Goal: Transaction & Acquisition: Purchase product/service

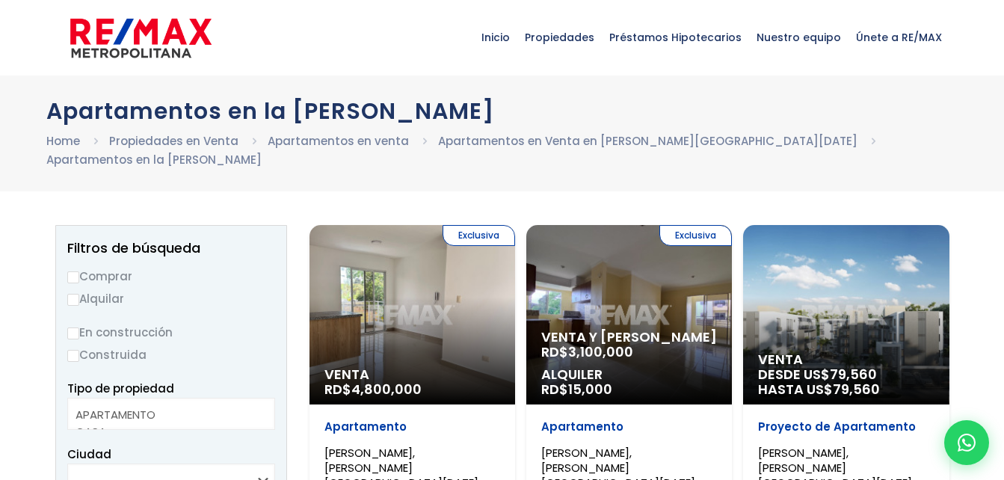
select select
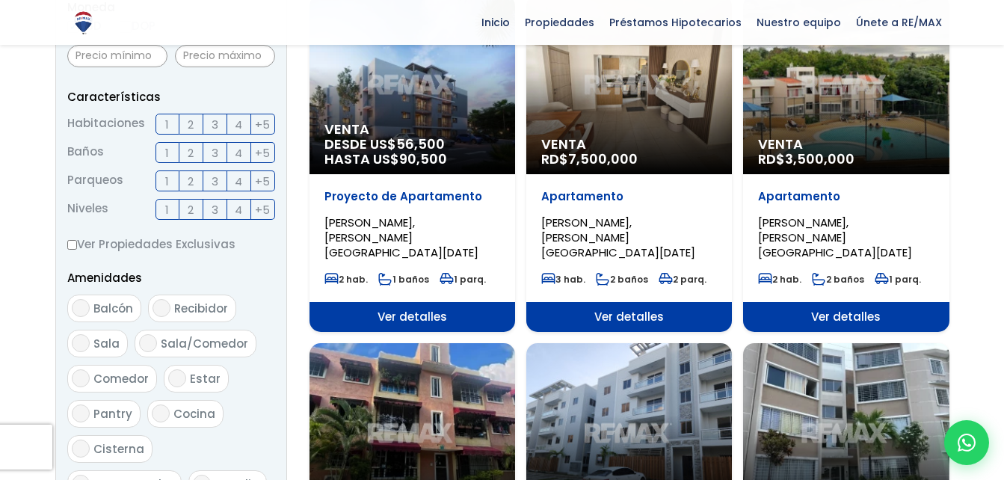
scroll to position [374, 0]
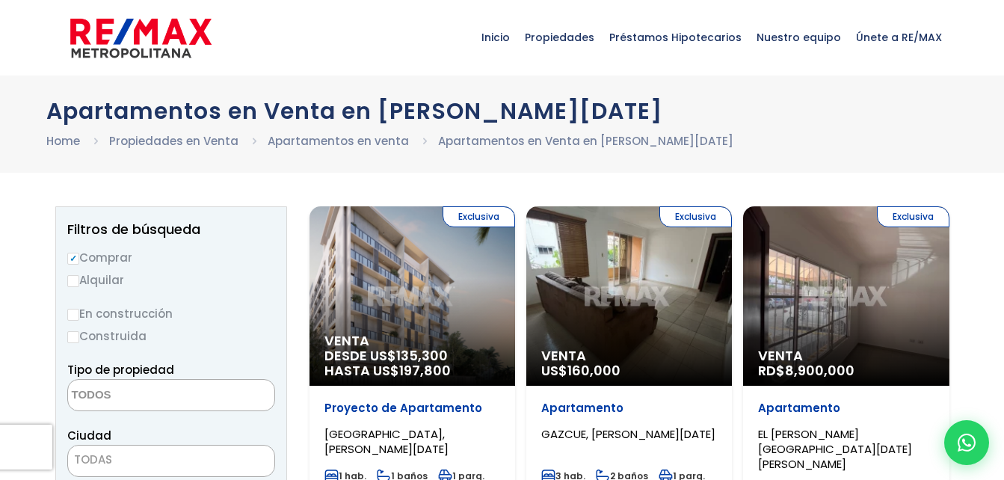
select select
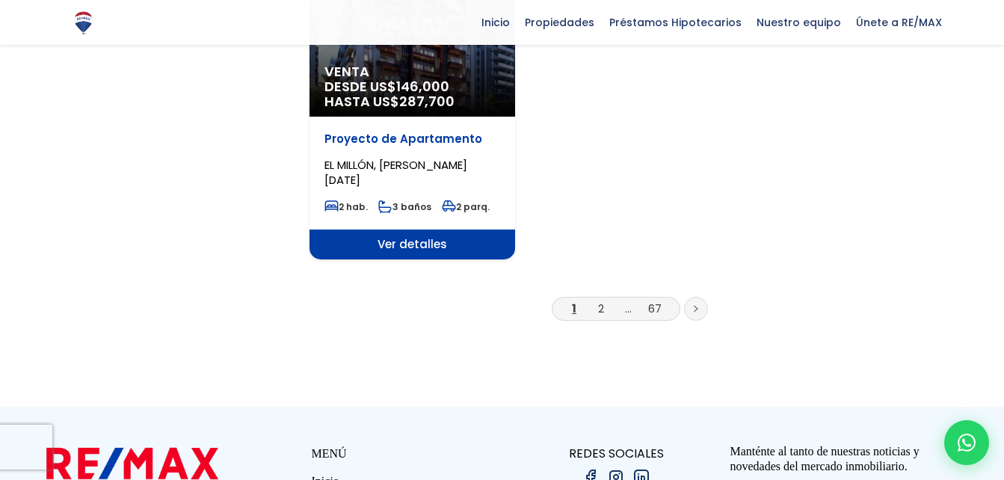
scroll to position [2018, 0]
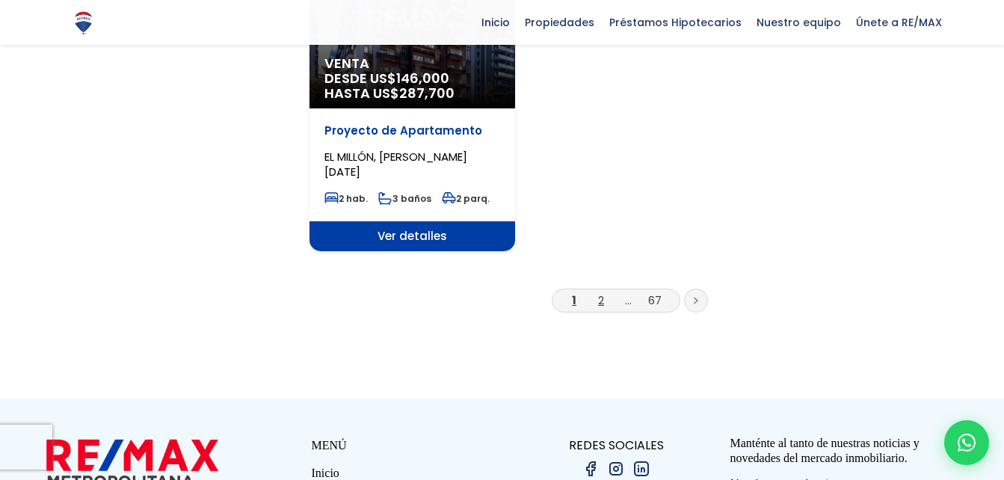
click at [603, 292] on link "2" at bounding box center [601, 300] width 6 height 16
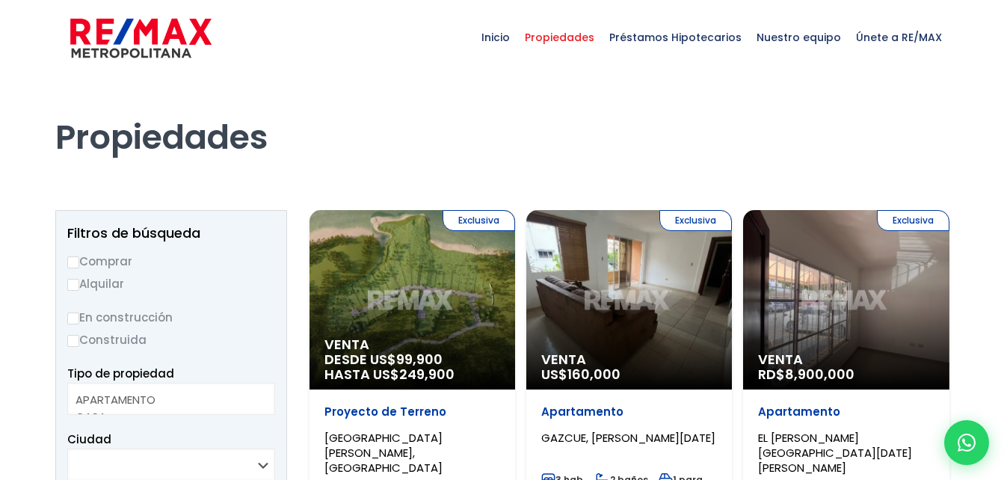
select select
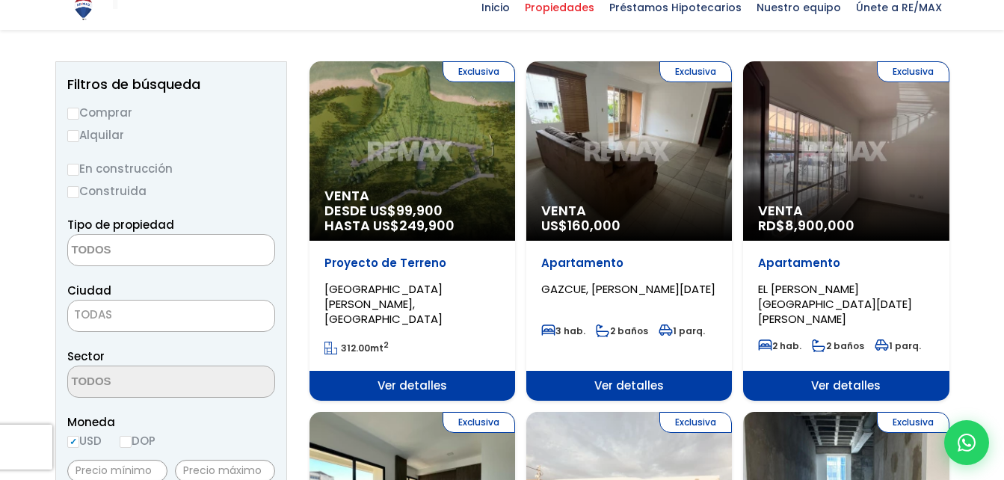
scroll to position [149, 0]
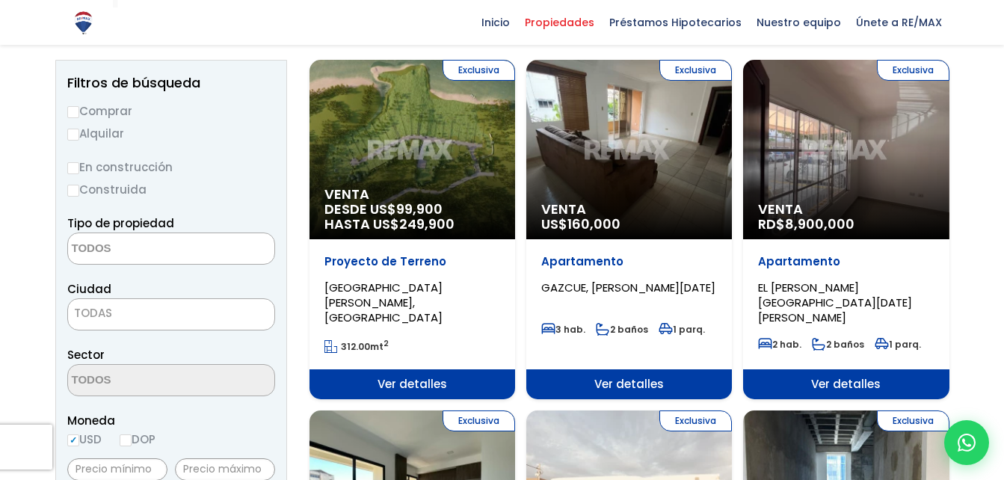
click at [78, 109] on input "Comprar" at bounding box center [73, 112] width 12 height 12
radio input "true"
click at [74, 169] on input "En construcción" at bounding box center [73, 168] width 12 height 12
radio input "true"
click at [73, 185] on input "Construida" at bounding box center [73, 191] width 12 height 12
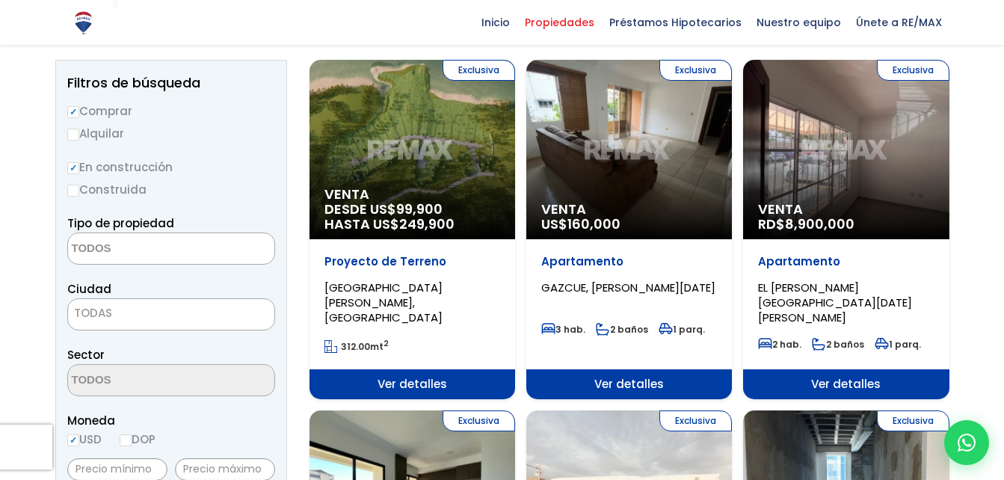
radio input "true"
click at [153, 175] on label "En construcción" at bounding box center [171, 167] width 208 height 19
click at [0, 0] on input "En construcción" at bounding box center [0, 0] width 0 height 0
click at [72, 164] on input "En construcción" at bounding box center [73, 168] width 12 height 12
radio input "true"
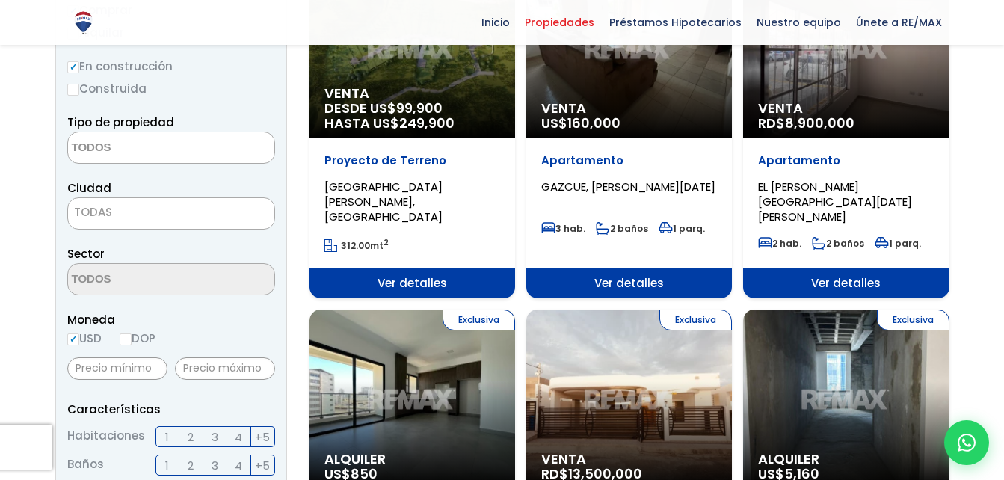
scroll to position [224, 0]
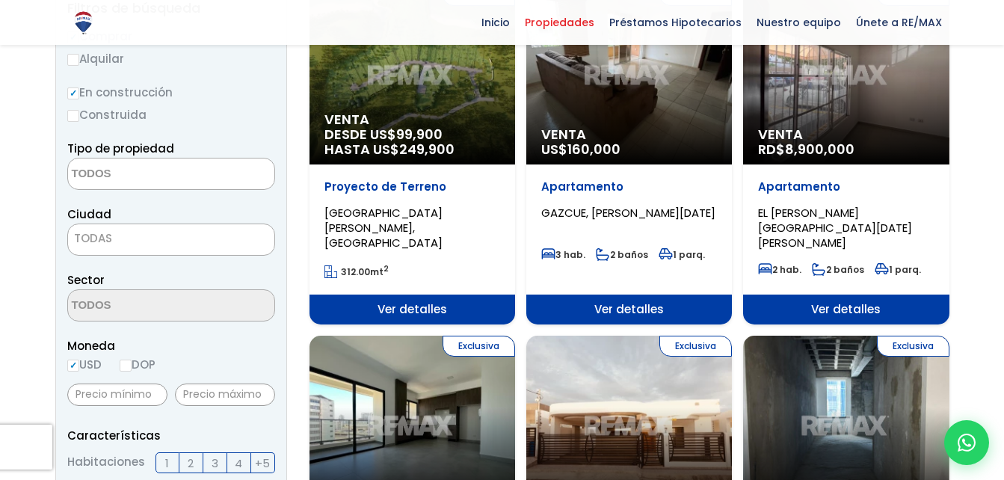
click at [73, 117] on input "Construida" at bounding box center [73, 116] width 12 height 12
radio input "true"
click at [75, 114] on input "Construida" at bounding box center [73, 116] width 12 height 12
click at [242, 110] on label "Construida" at bounding box center [171, 114] width 208 height 19
click at [0, 0] on input "Construida" at bounding box center [0, 0] width 0 height 0
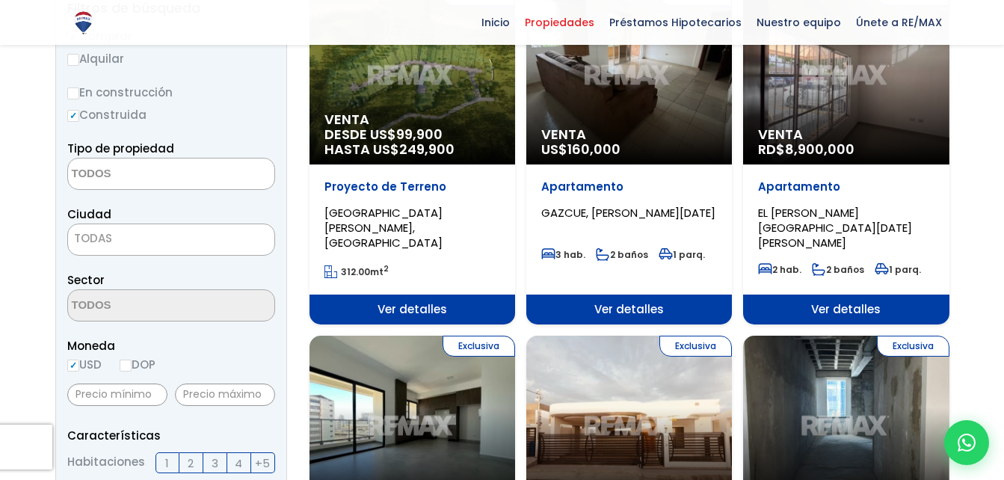
scroll to position [0, 0]
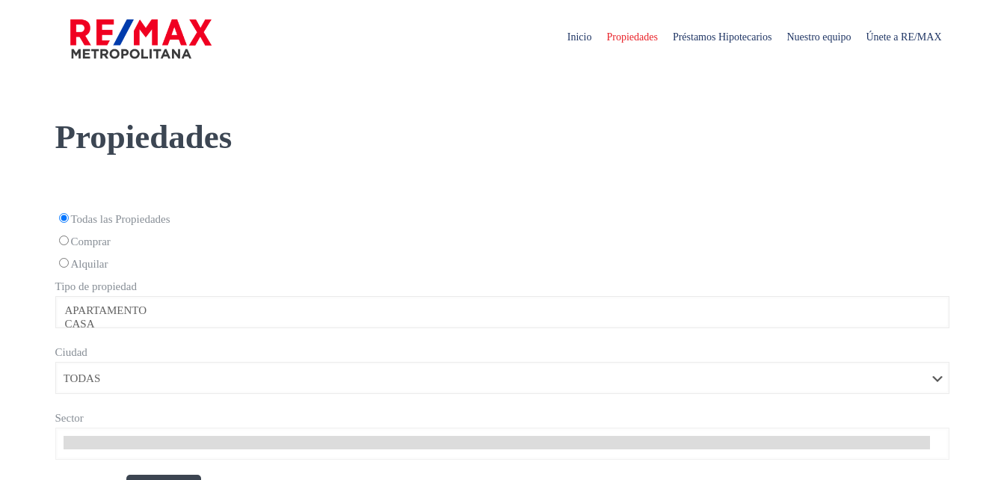
select select
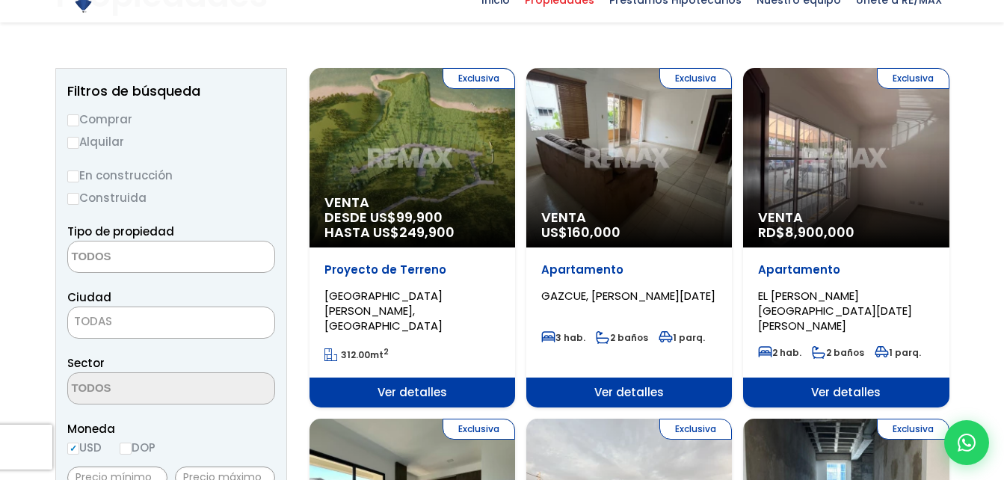
scroll to position [149, 0]
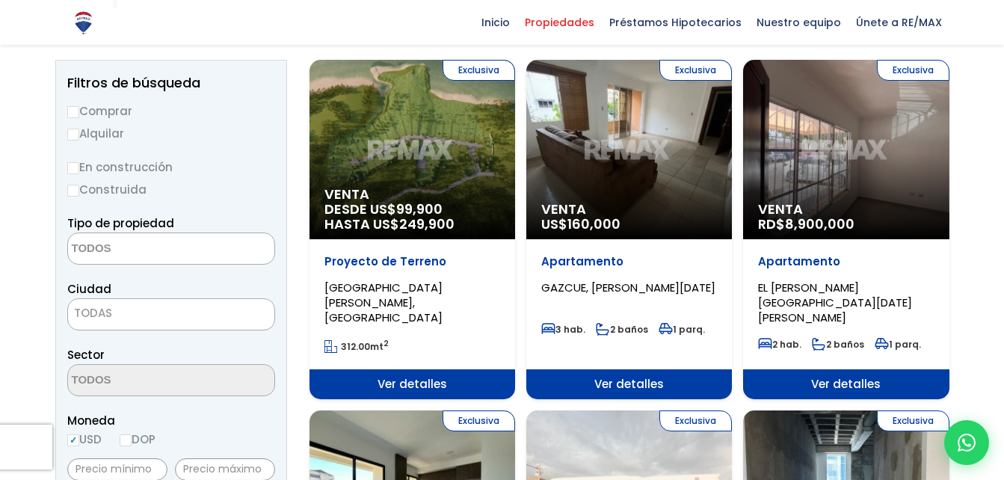
click at [72, 106] on input "Comprar" at bounding box center [73, 112] width 12 height 12
radio input "true"
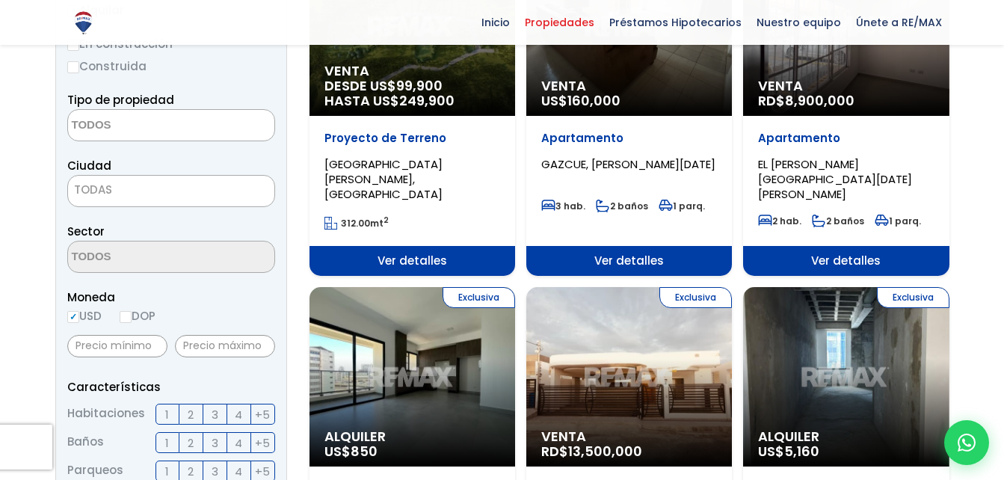
scroll to position [299, 0]
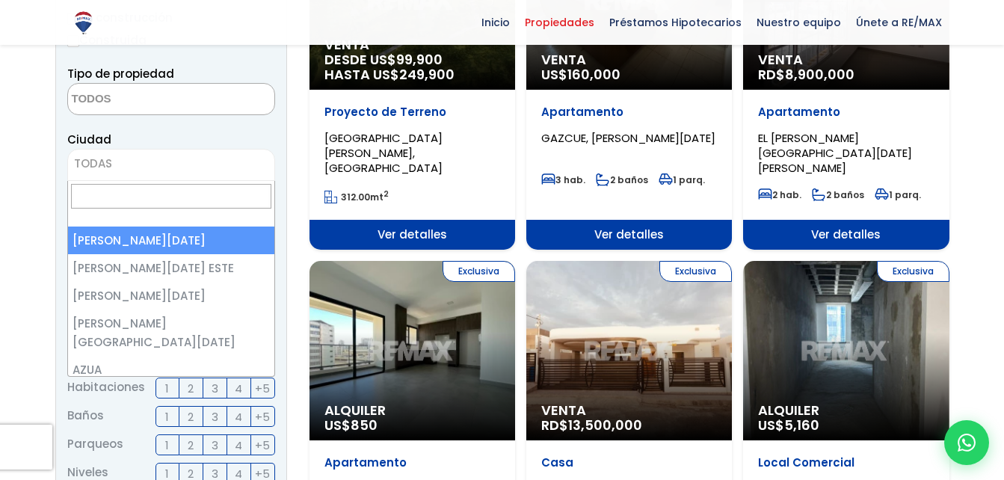
click at [158, 162] on span "TODAS" at bounding box center [171, 163] width 206 height 21
select select "1"
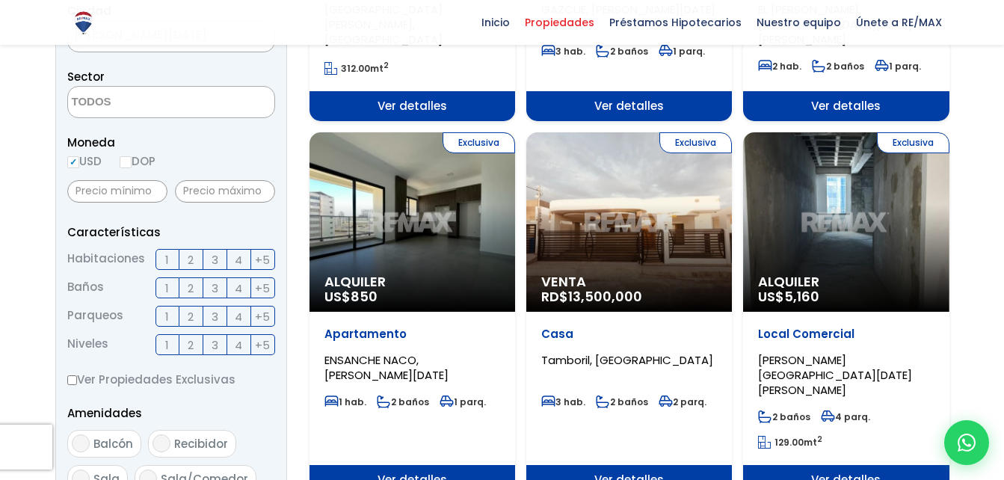
scroll to position [448, 0]
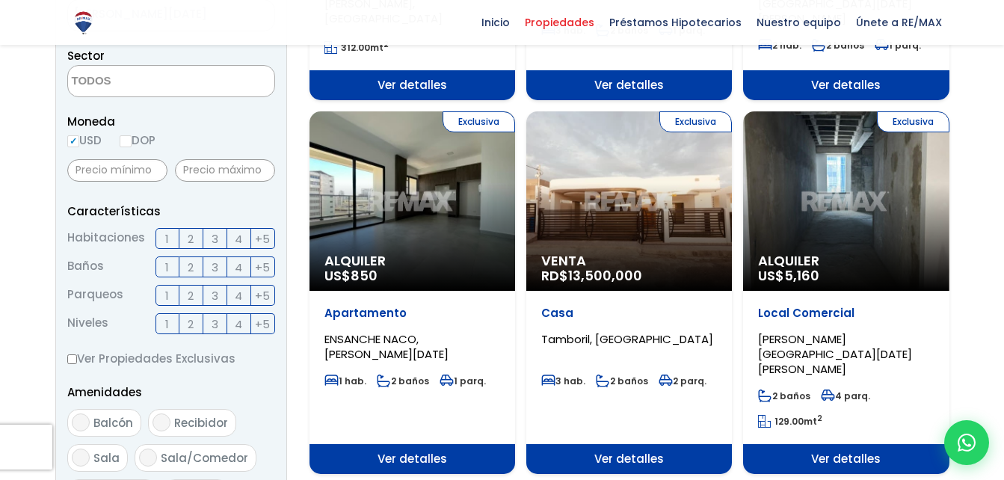
click at [129, 140] on input "DOP" at bounding box center [126, 141] width 12 height 12
radio input "true"
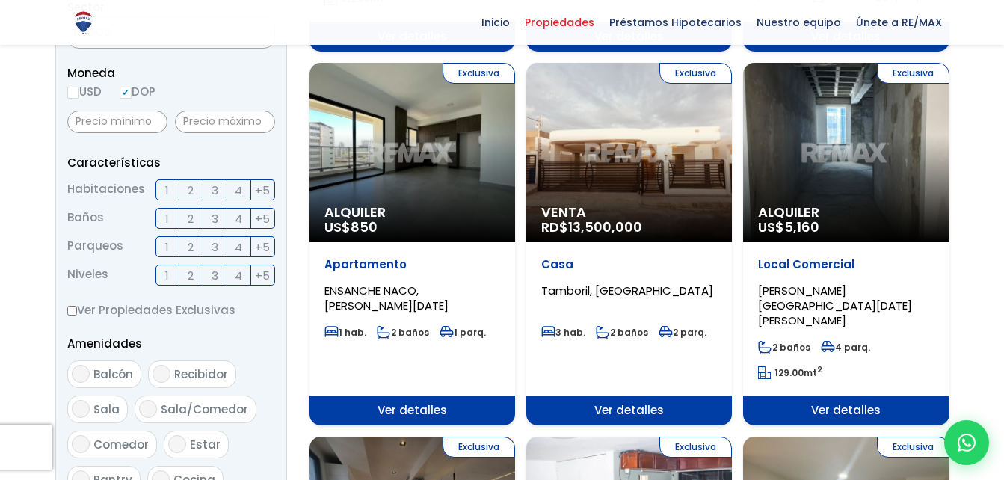
scroll to position [523, 0]
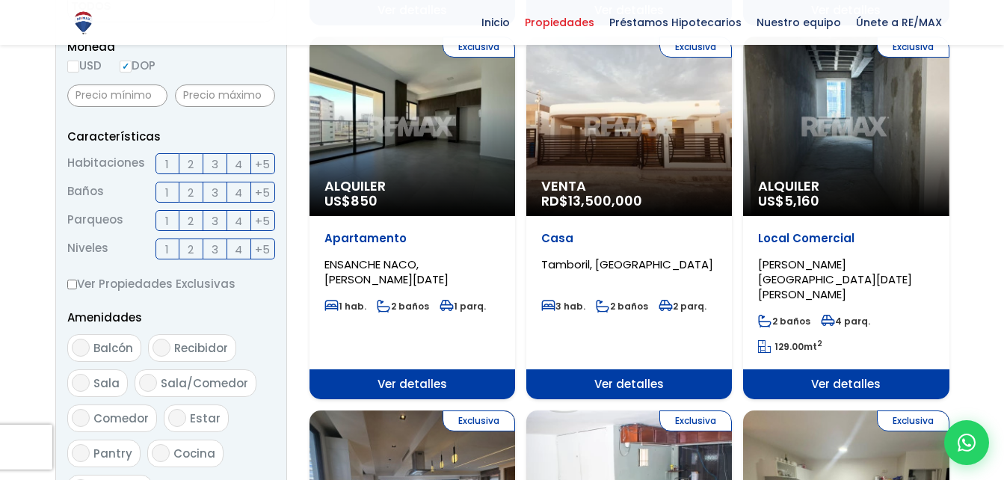
click at [219, 162] on label "3" at bounding box center [215, 163] width 24 height 21
click at [0, 0] on input "3" at bounding box center [0, 0] width 0 height 0
click at [194, 194] on label "2" at bounding box center [191, 192] width 24 height 21
click at [0, 0] on input "2" at bounding box center [0, 0] width 0 height 0
click at [194, 217] on span "2" at bounding box center [191, 220] width 6 height 19
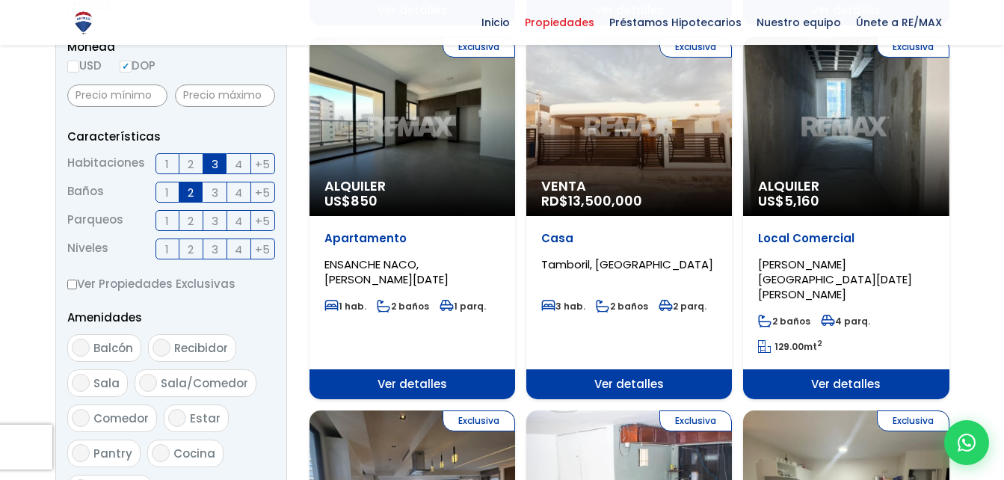
click at [0, 0] on input "2" at bounding box center [0, 0] width 0 height 0
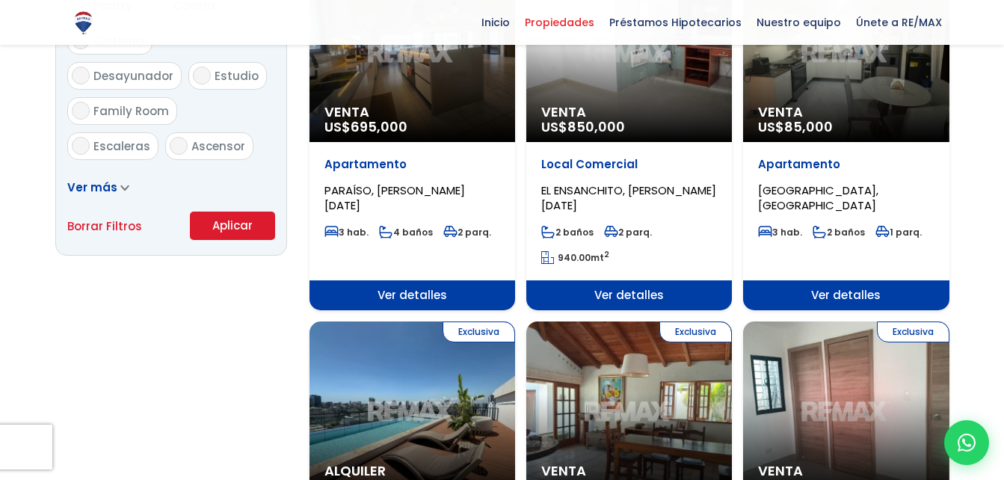
scroll to position [972, 0]
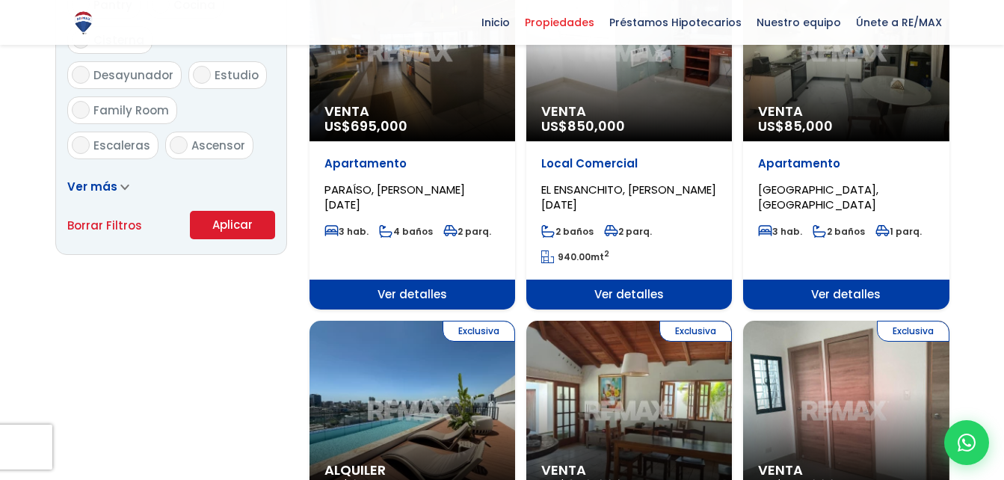
click at [209, 226] on button "Aplicar" at bounding box center [232, 225] width 85 height 28
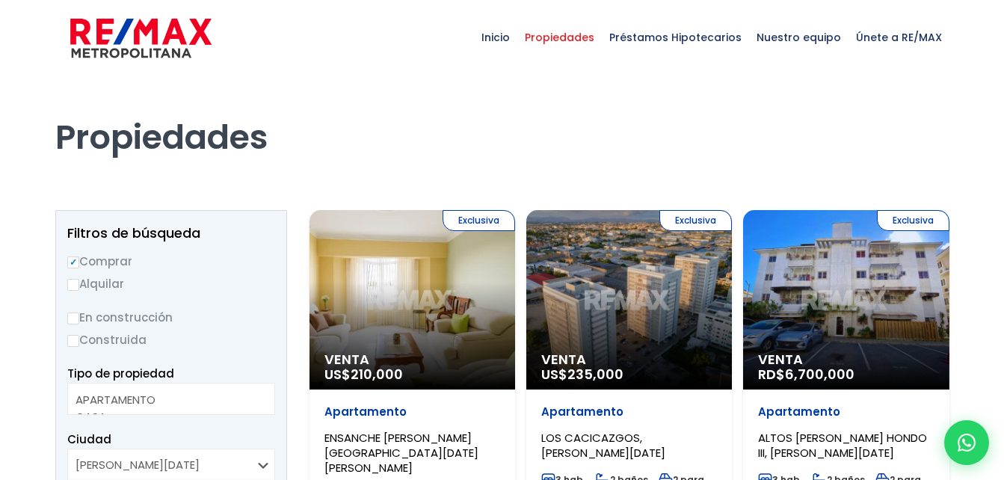
select select
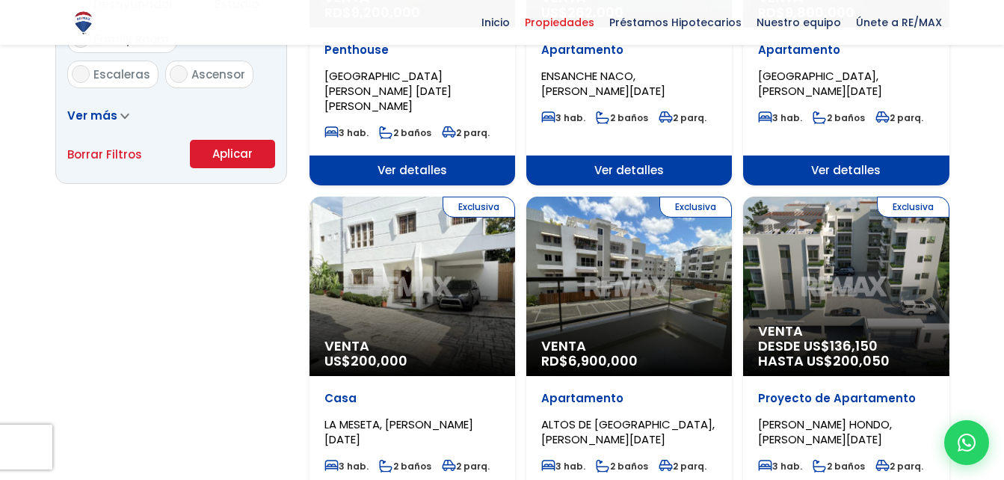
scroll to position [1046, 0]
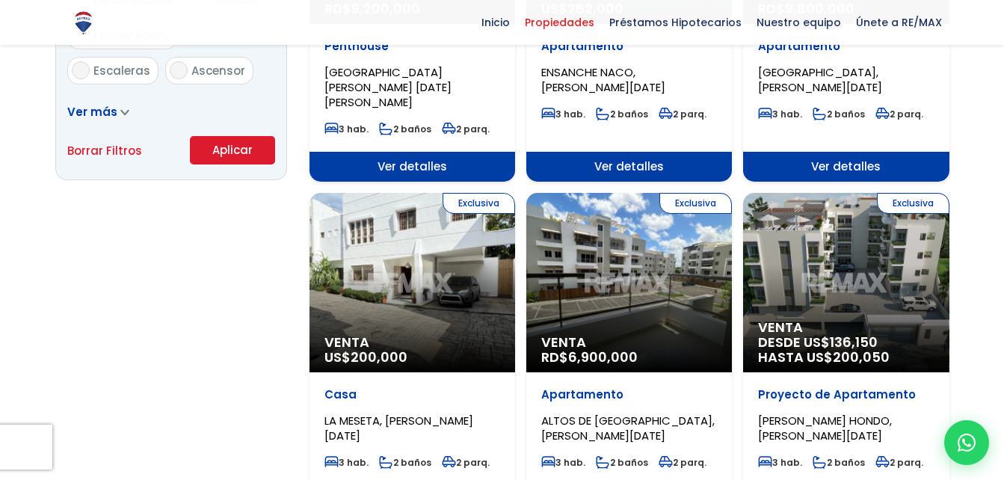
click at [623, 248] on div "Exclusiva Venta RD$ 6,900,000" at bounding box center [629, 282] width 206 height 179
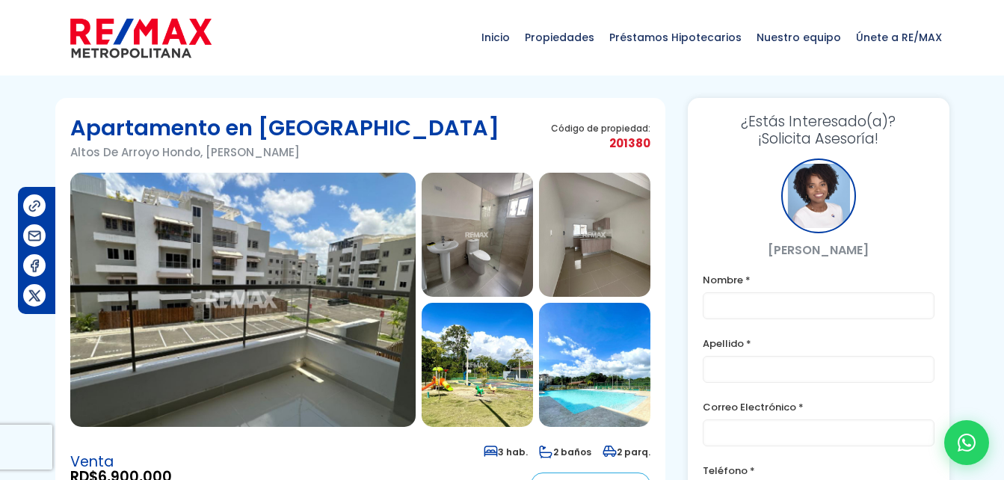
click at [318, 250] on img at bounding box center [242, 300] width 345 height 254
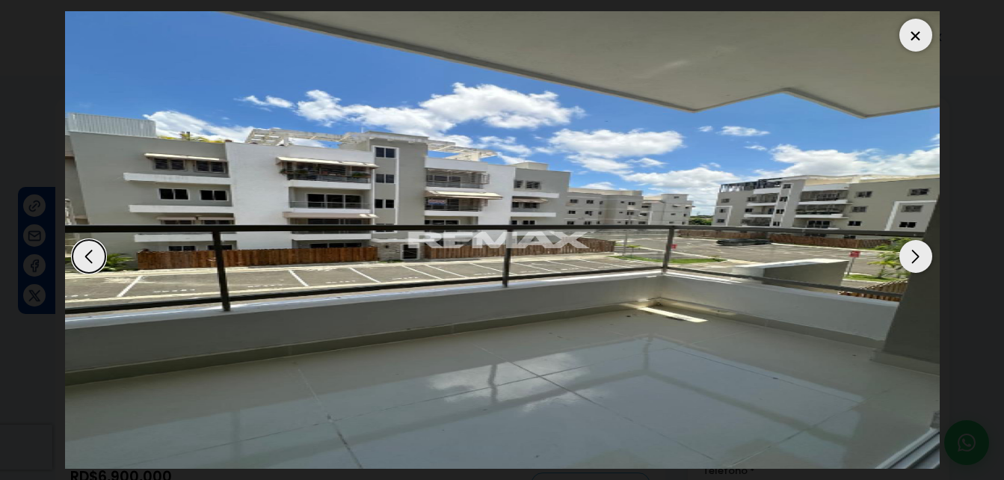
click at [915, 258] on div "Next slide" at bounding box center [915, 256] width 33 height 33
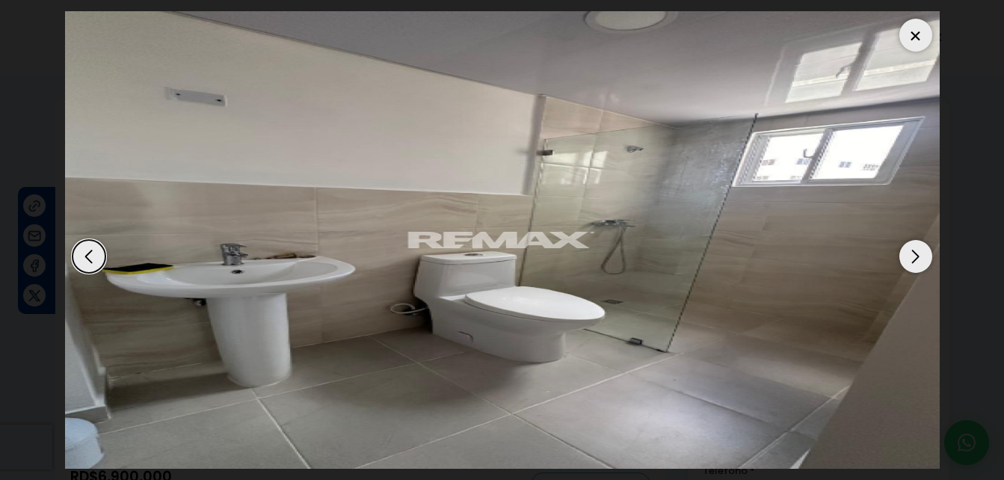
click at [915, 258] on div "Next slide" at bounding box center [915, 256] width 33 height 33
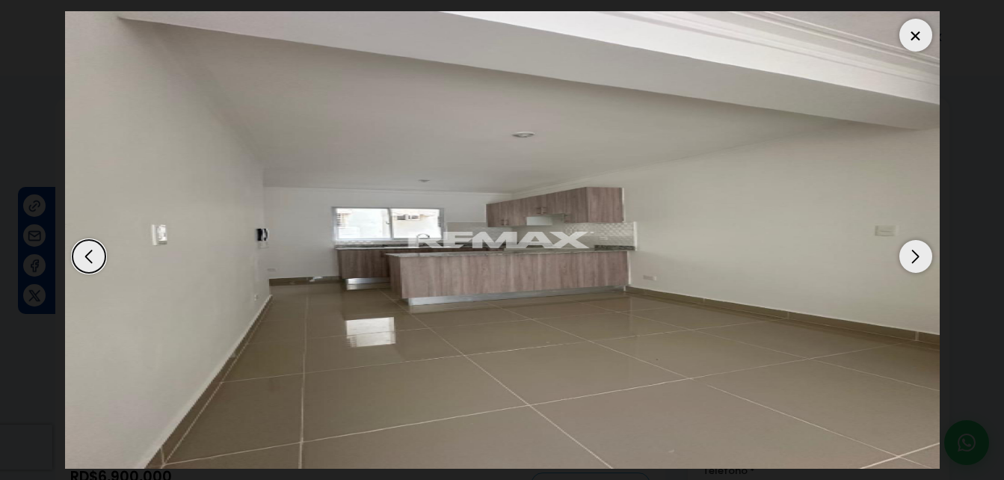
click at [916, 258] on div "Next slide" at bounding box center [915, 256] width 33 height 33
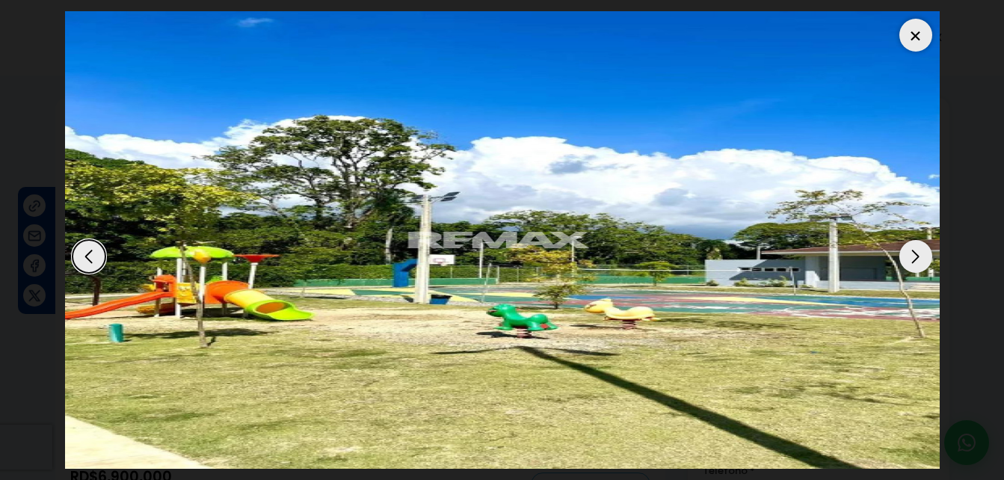
click at [916, 258] on div "Next slide" at bounding box center [915, 256] width 33 height 33
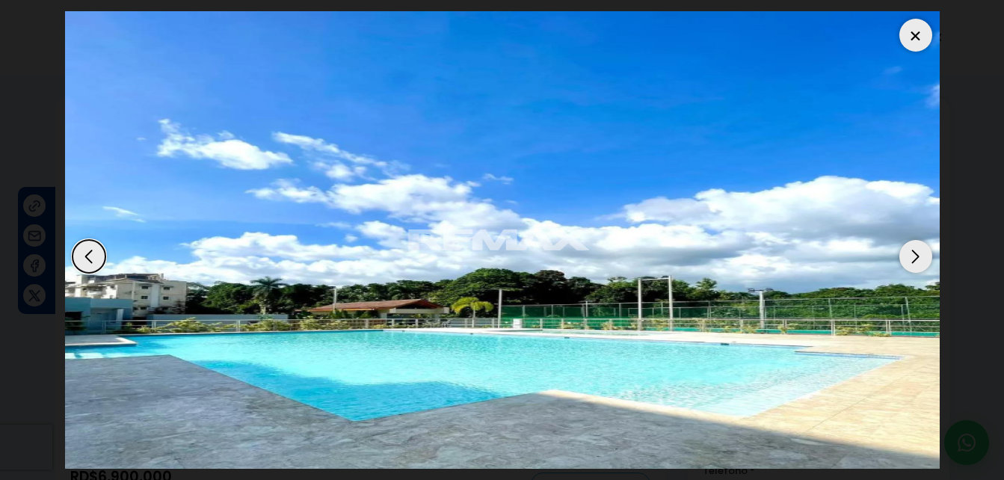
click at [916, 258] on div "Next slide" at bounding box center [915, 256] width 33 height 33
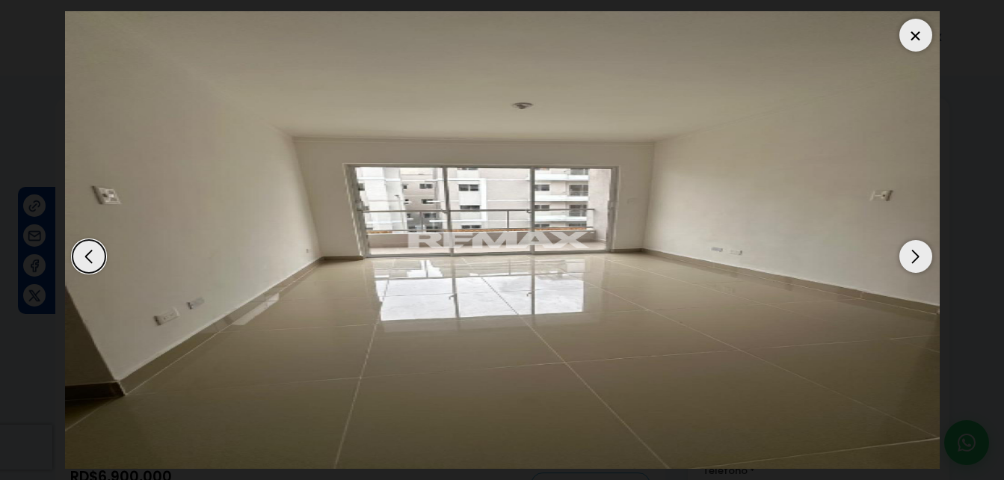
click at [916, 258] on div "Next slide" at bounding box center [915, 256] width 33 height 33
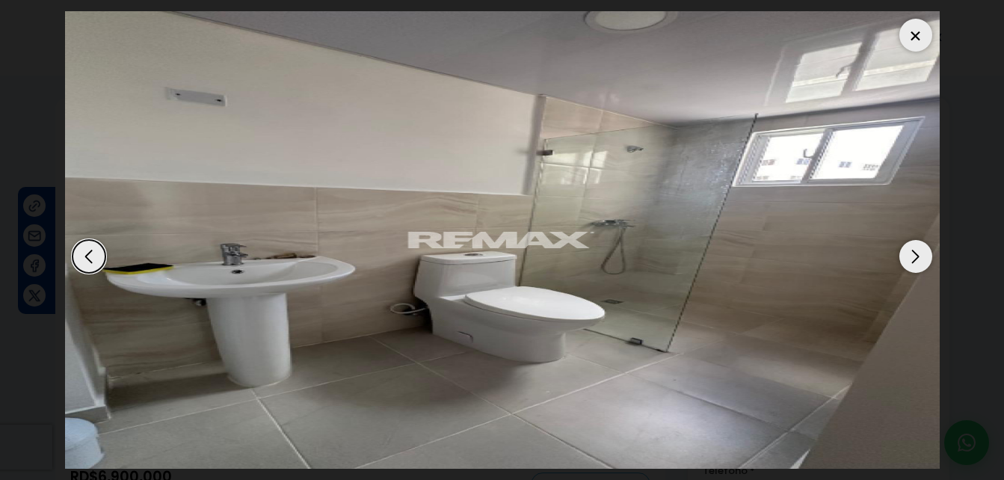
click at [916, 258] on div "Next slide" at bounding box center [915, 256] width 33 height 33
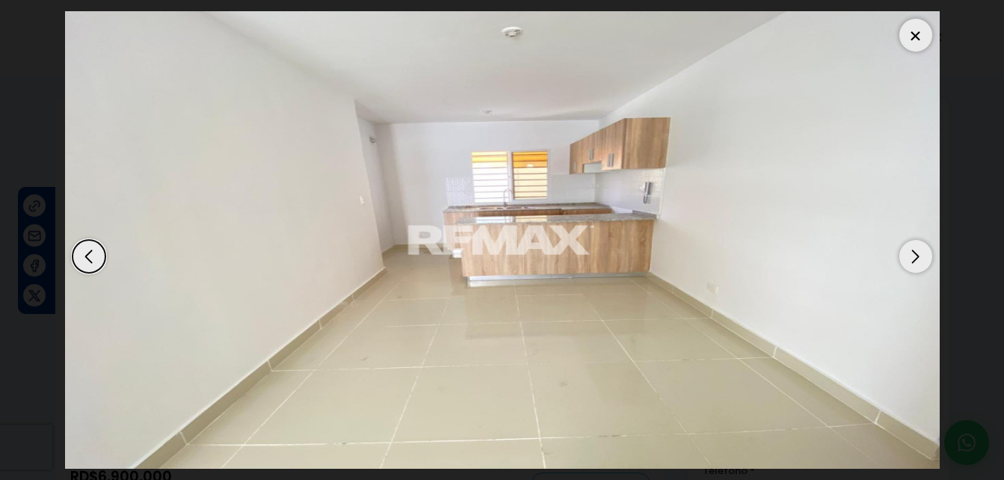
click at [921, 36] on div at bounding box center [915, 35] width 33 height 33
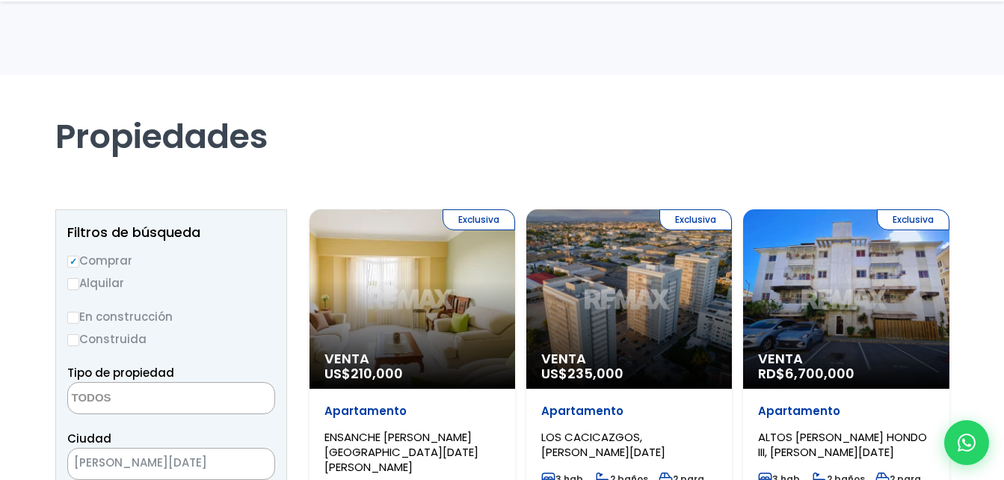
select select
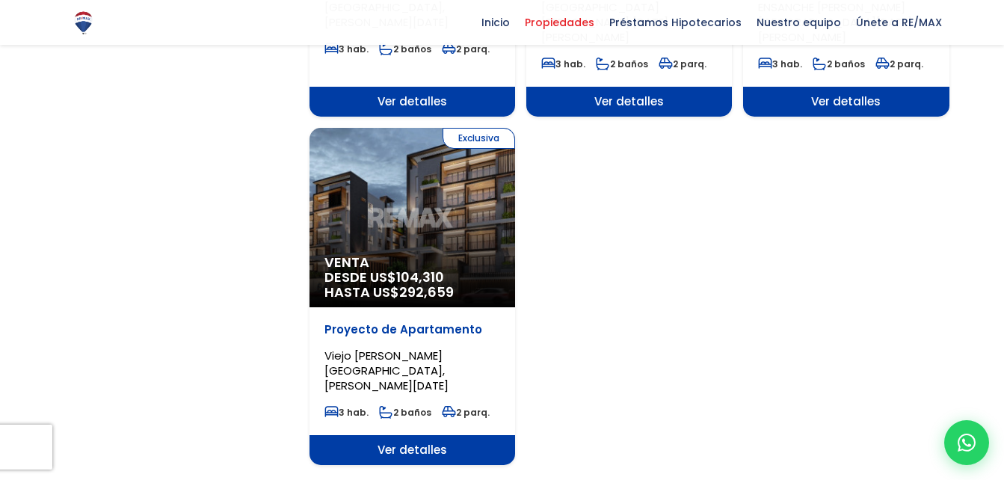
scroll to position [1794, 0]
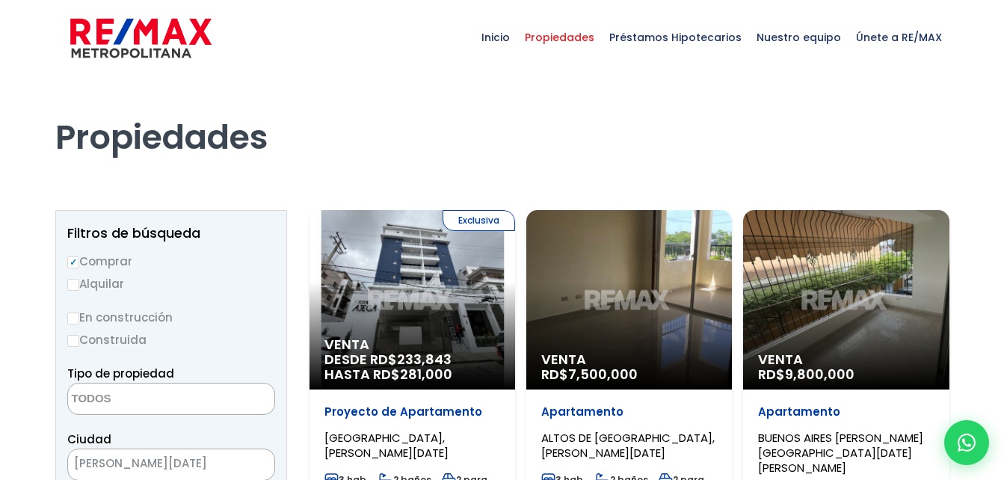
select select
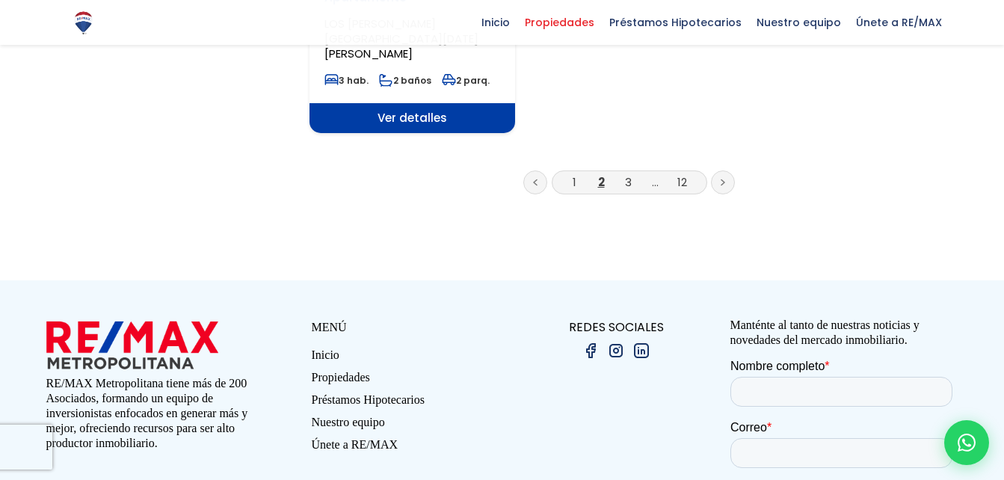
scroll to position [1973, 0]
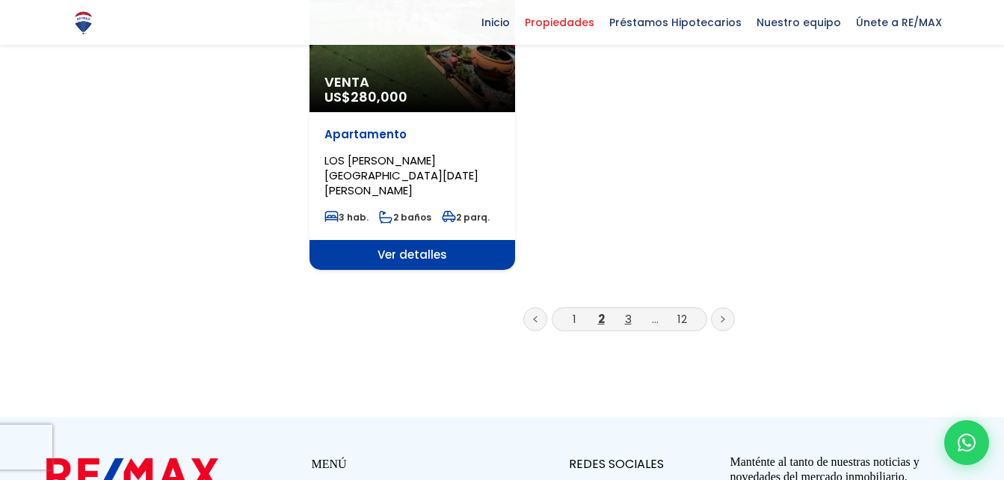
click at [625, 311] on link "3" at bounding box center [628, 319] width 7 height 16
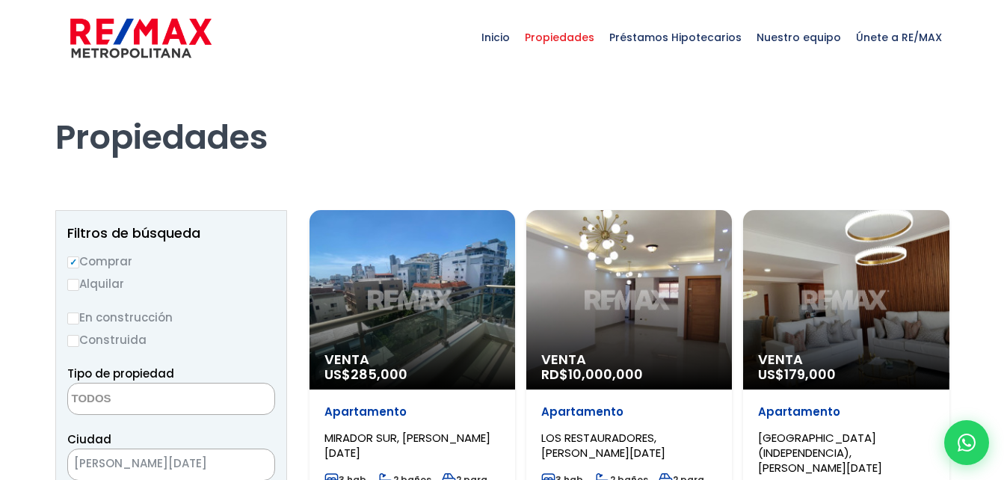
select select
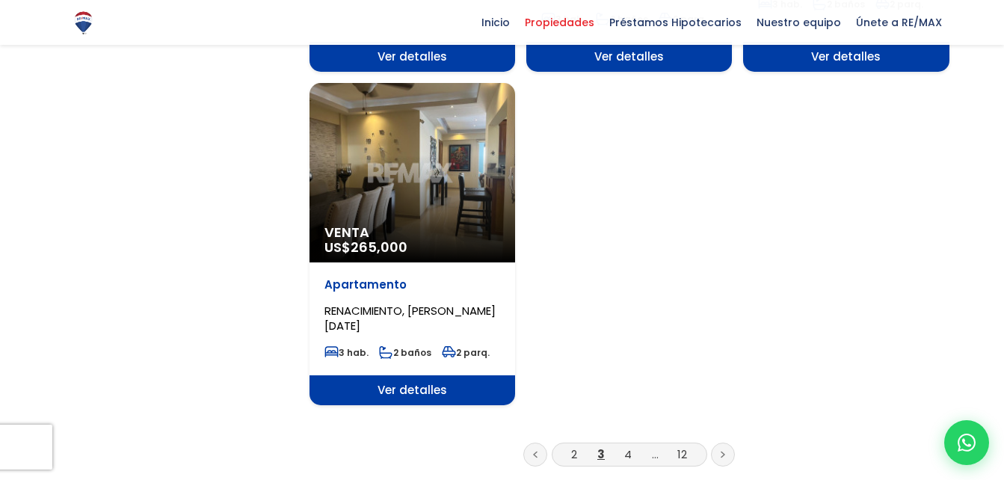
scroll to position [1868, 0]
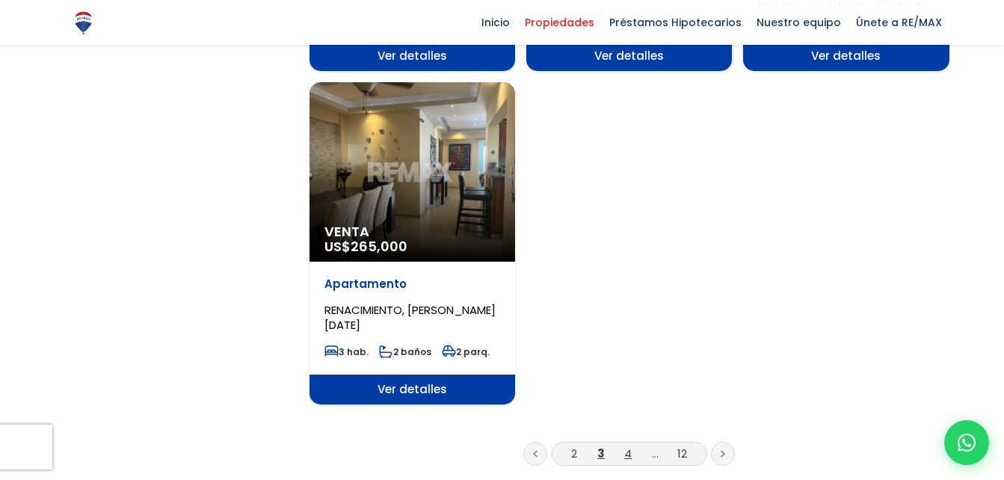
click at [626, 445] on link "4" at bounding box center [627, 453] width 7 height 16
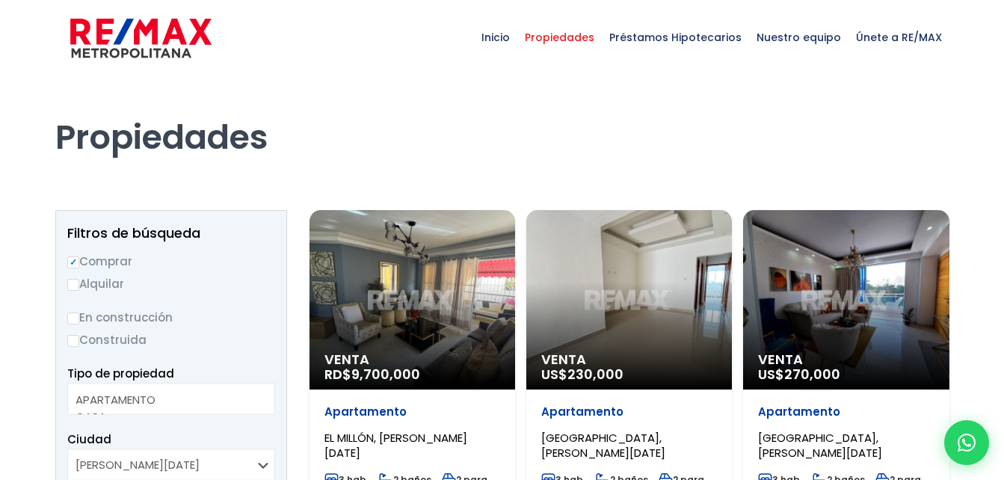
select select
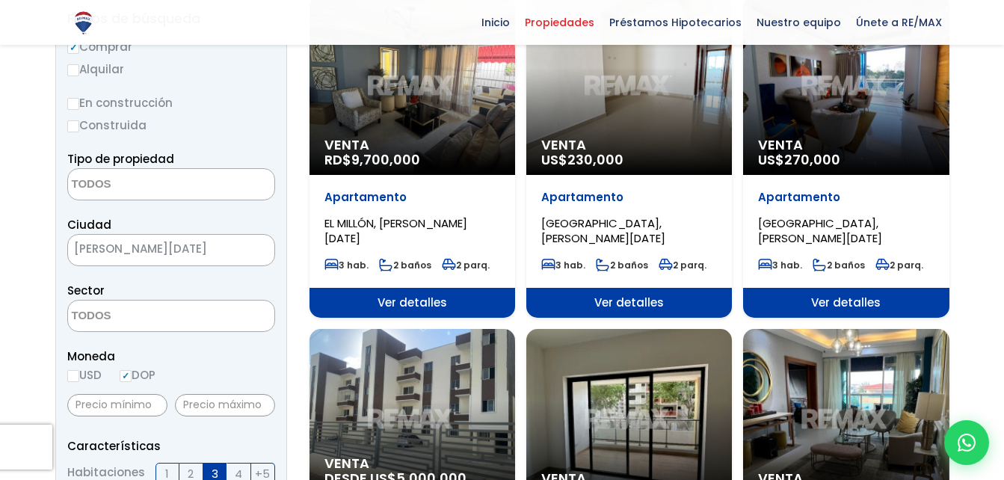
scroll to position [374, 0]
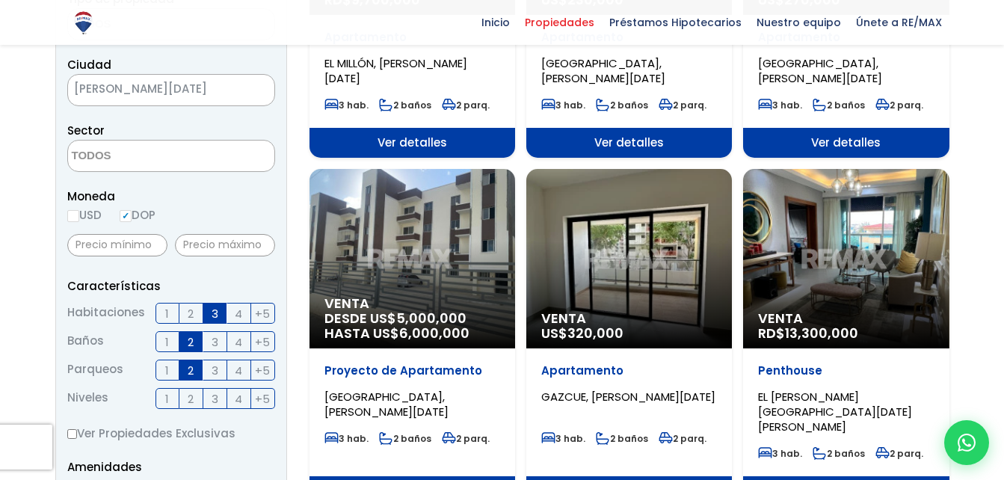
click at [421, 275] on div "Venta DESDE US$ 5,000,000 HASTA US$ 6,000,000" at bounding box center [412, 258] width 206 height 179
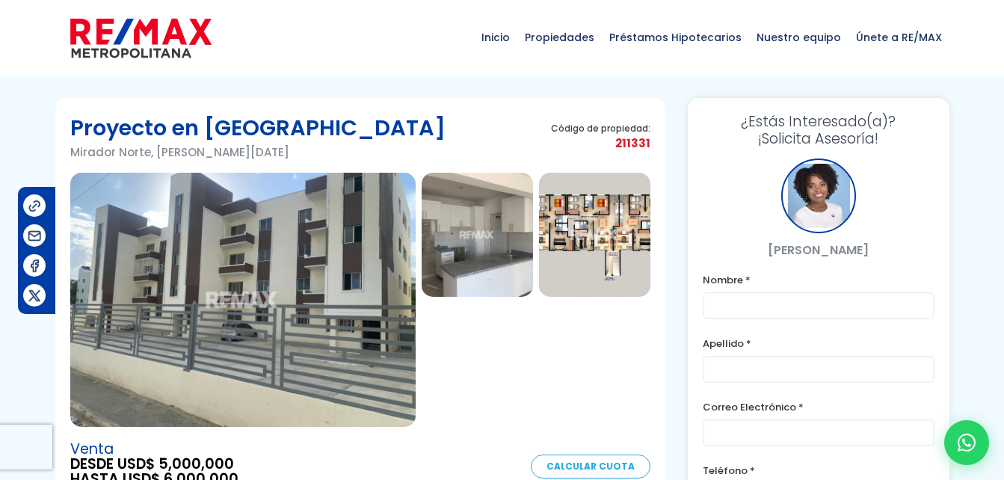
click at [352, 277] on img at bounding box center [242, 300] width 345 height 254
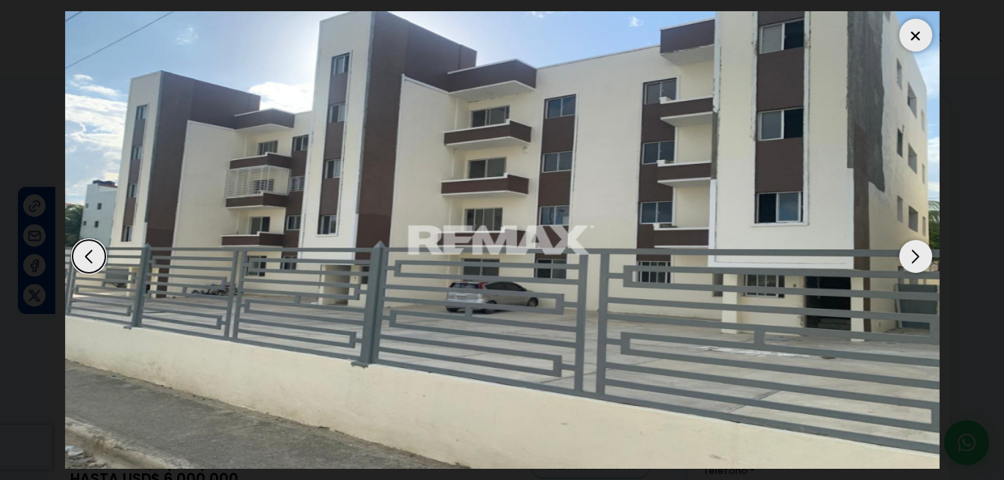
click at [916, 255] on div "Next slide" at bounding box center [915, 256] width 33 height 33
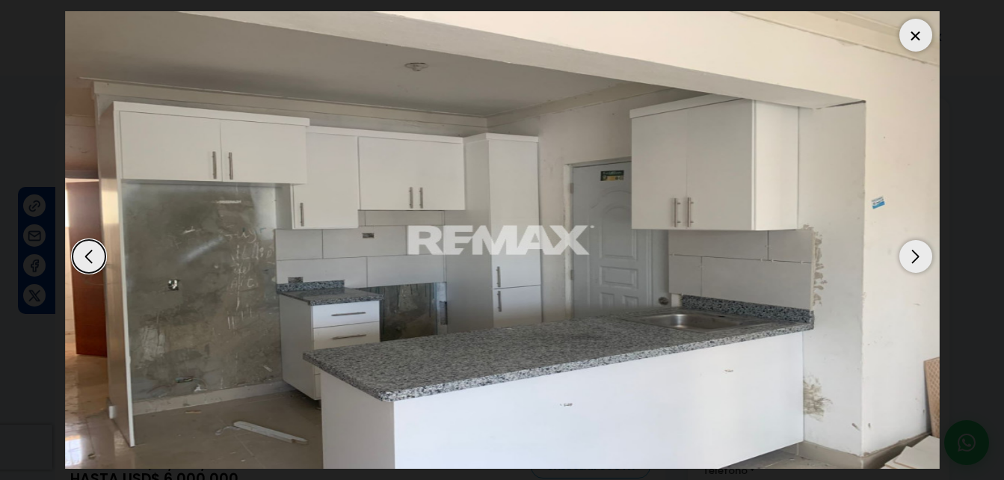
click at [916, 255] on div "Next slide" at bounding box center [915, 256] width 33 height 33
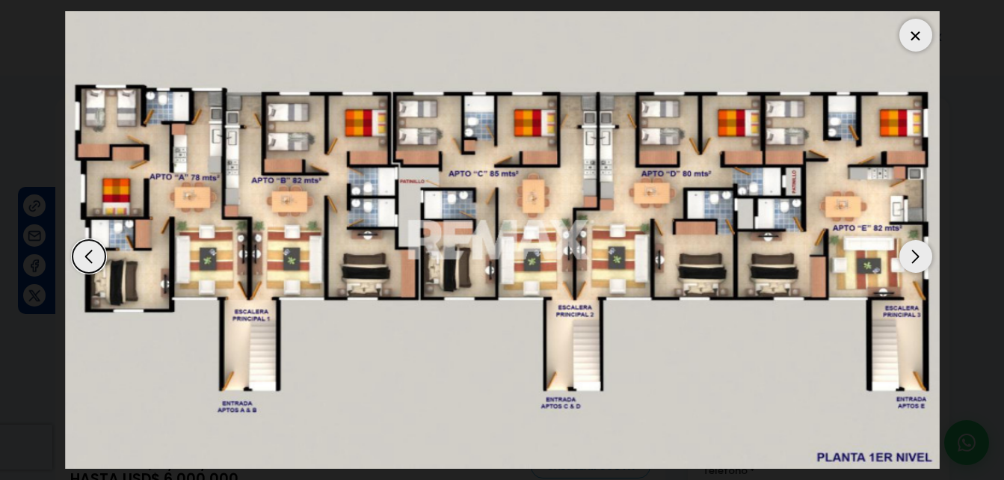
click at [916, 255] on div "Next slide" at bounding box center [915, 256] width 33 height 33
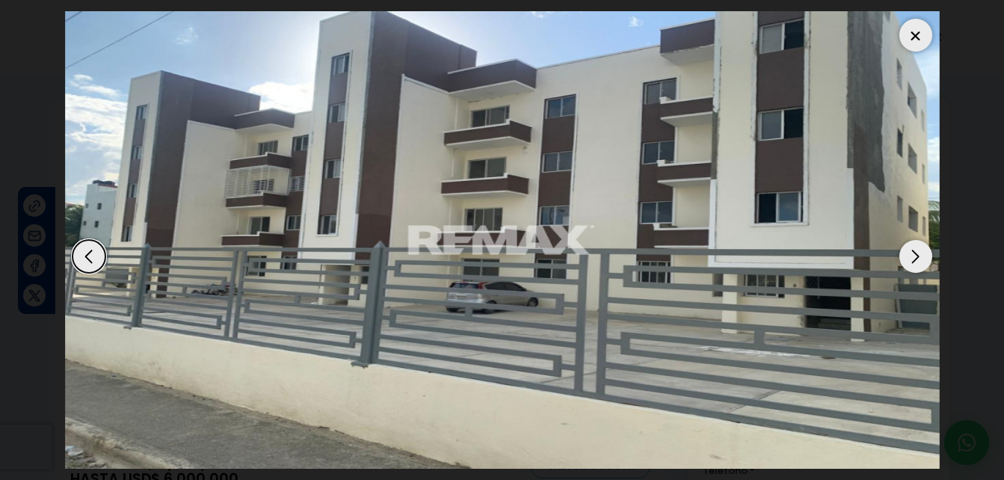
click at [916, 255] on div "Next slide" at bounding box center [915, 256] width 33 height 33
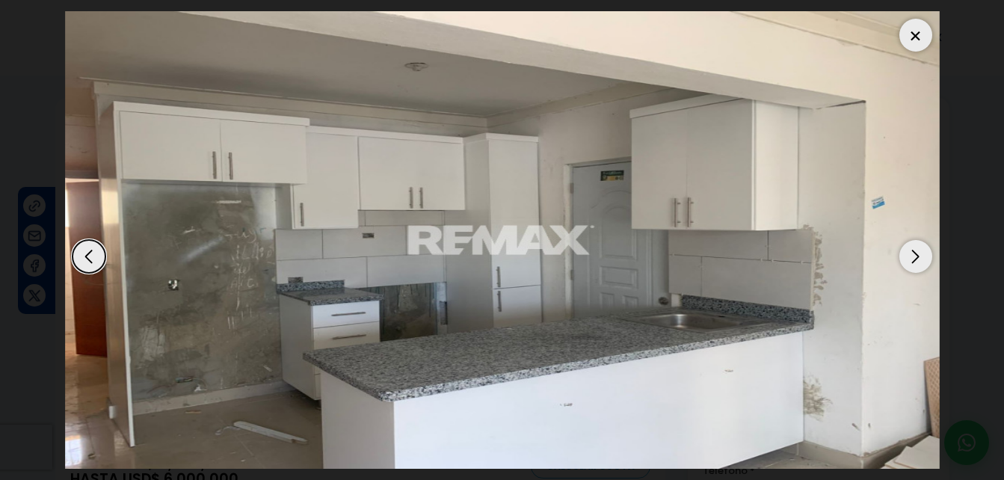
click at [916, 255] on div "Next slide" at bounding box center [915, 256] width 33 height 33
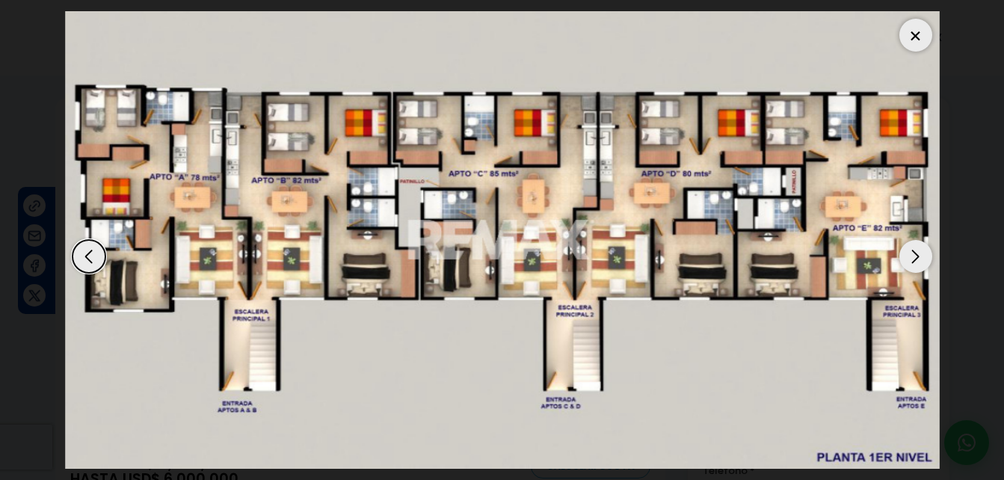
click at [911, 40] on div at bounding box center [915, 35] width 33 height 33
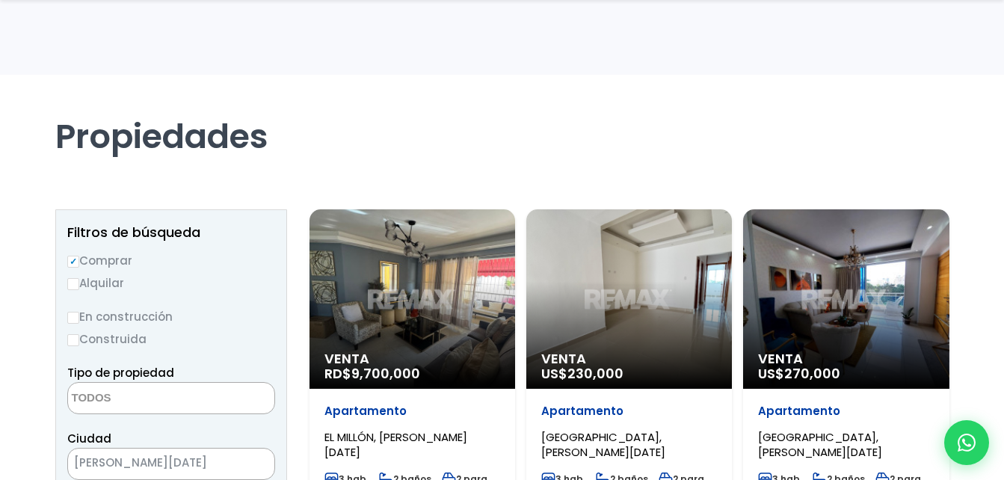
select select
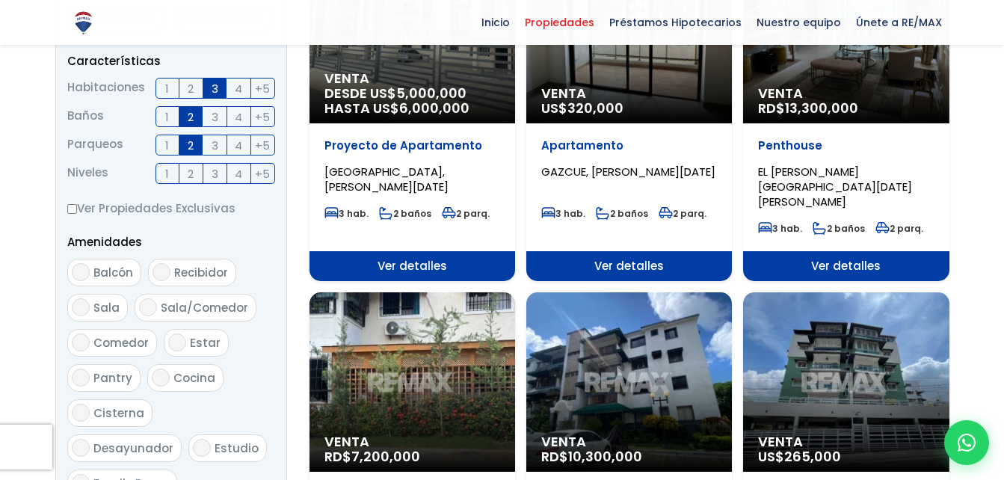
scroll to position [673, 0]
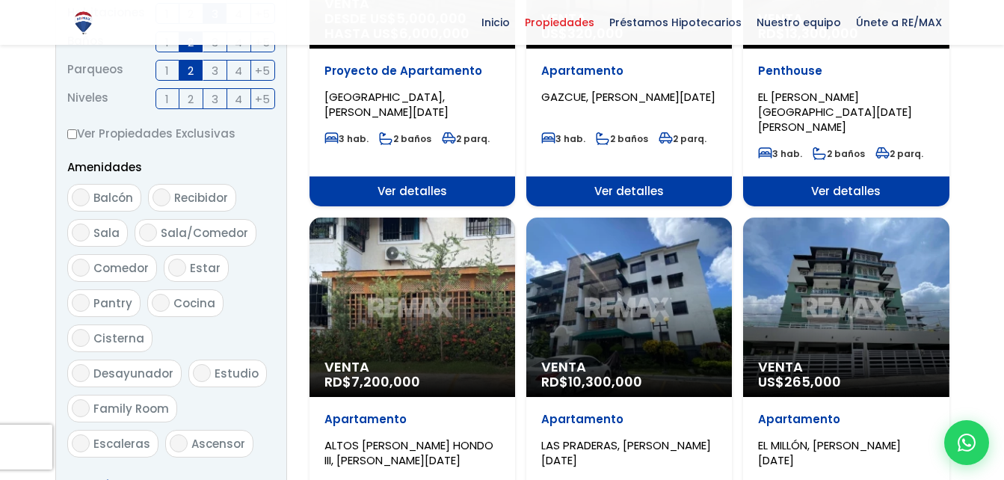
click at [428, 297] on div "Venta RD$ 7,200,000" at bounding box center [412, 306] width 206 height 179
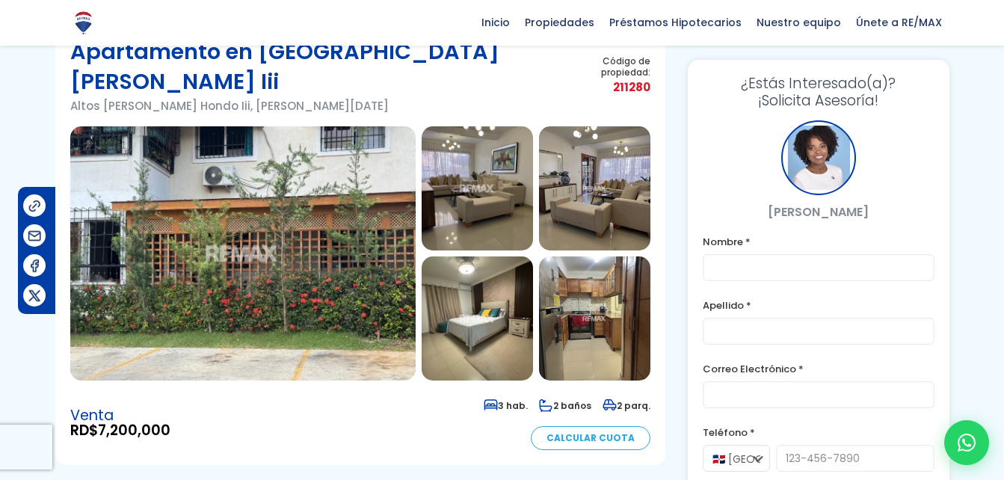
scroll to position [75, 0]
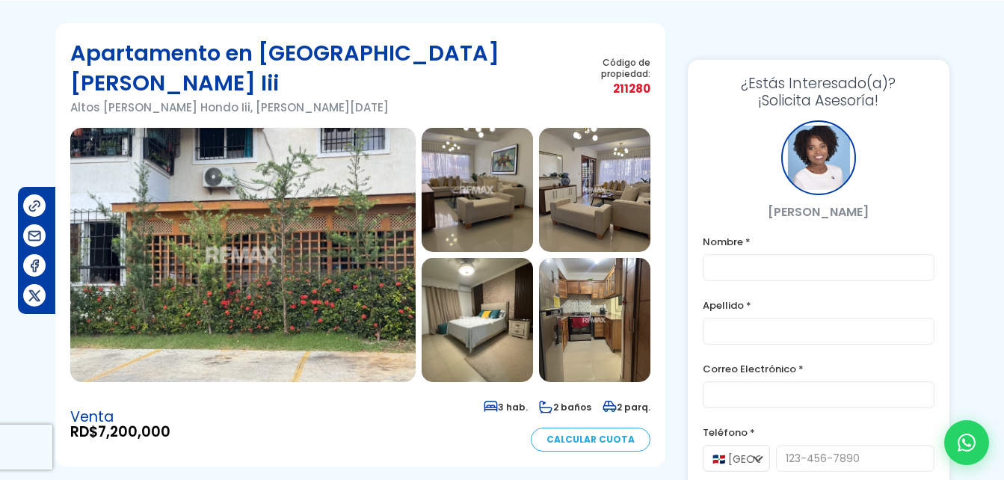
click at [271, 254] on img at bounding box center [242, 255] width 345 height 254
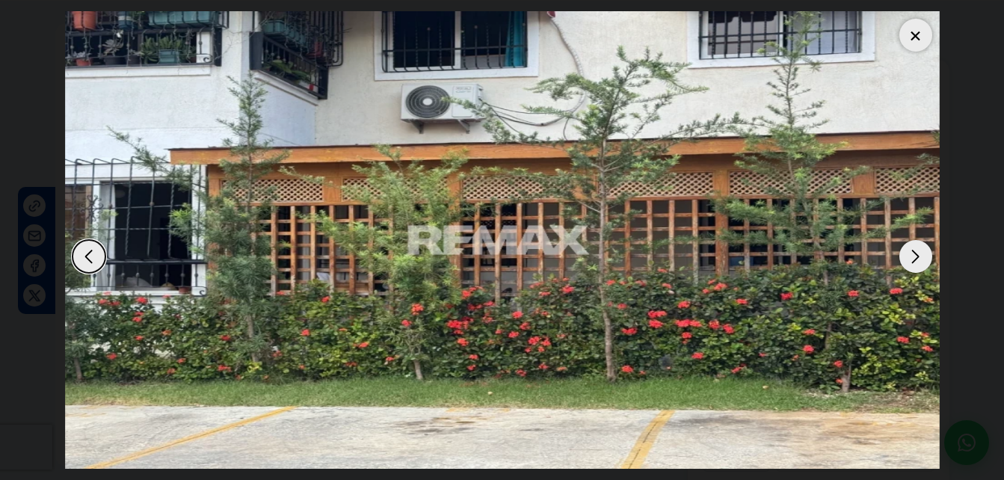
click at [915, 259] on div "Next slide" at bounding box center [915, 256] width 33 height 33
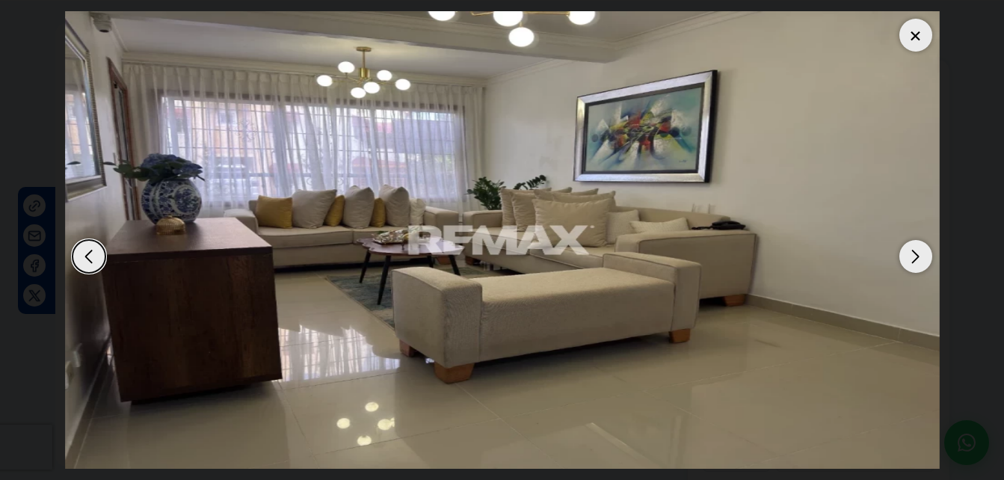
click at [915, 259] on div "Next slide" at bounding box center [915, 256] width 33 height 33
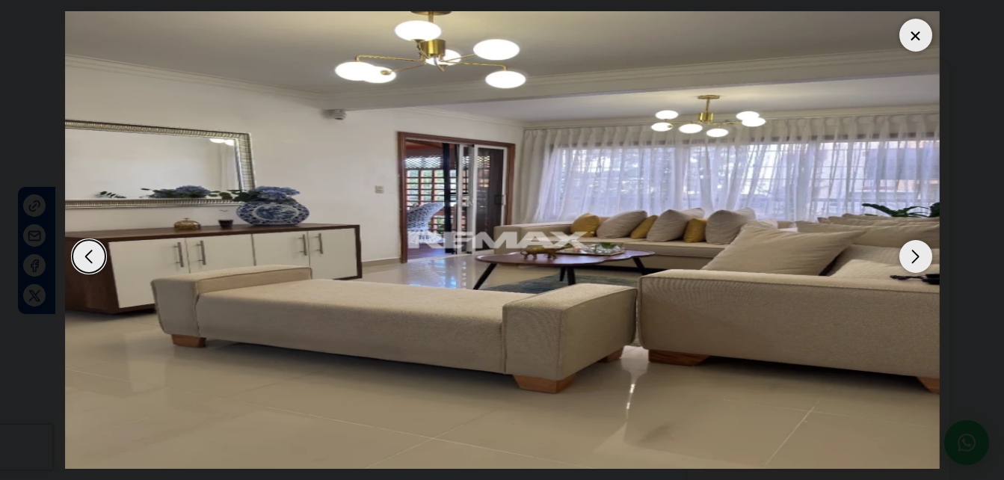
click at [915, 259] on div "Next slide" at bounding box center [915, 256] width 33 height 33
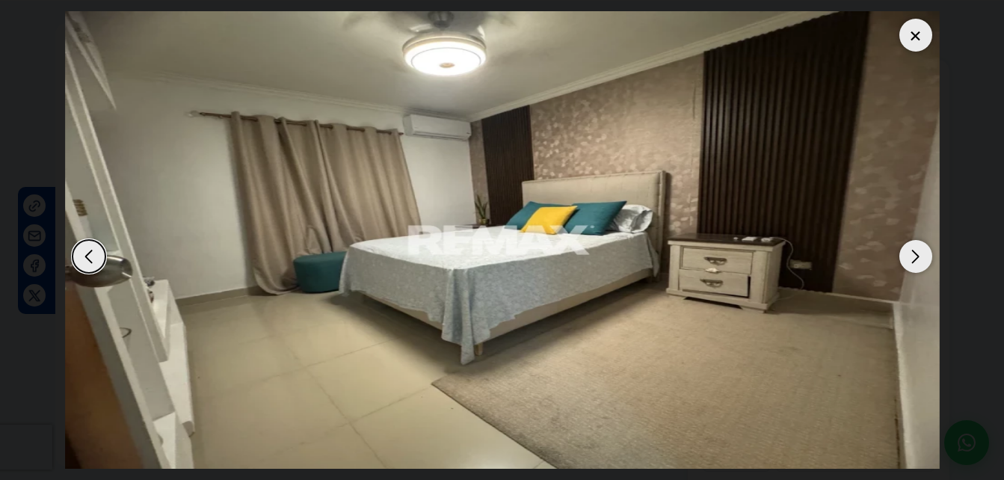
click at [915, 259] on div "Next slide" at bounding box center [915, 256] width 33 height 33
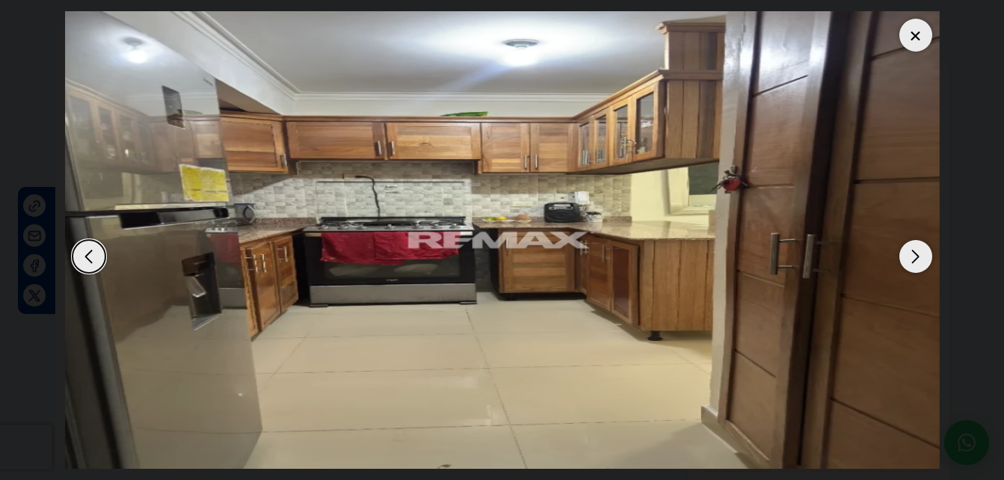
click at [915, 259] on div "Next slide" at bounding box center [915, 256] width 33 height 33
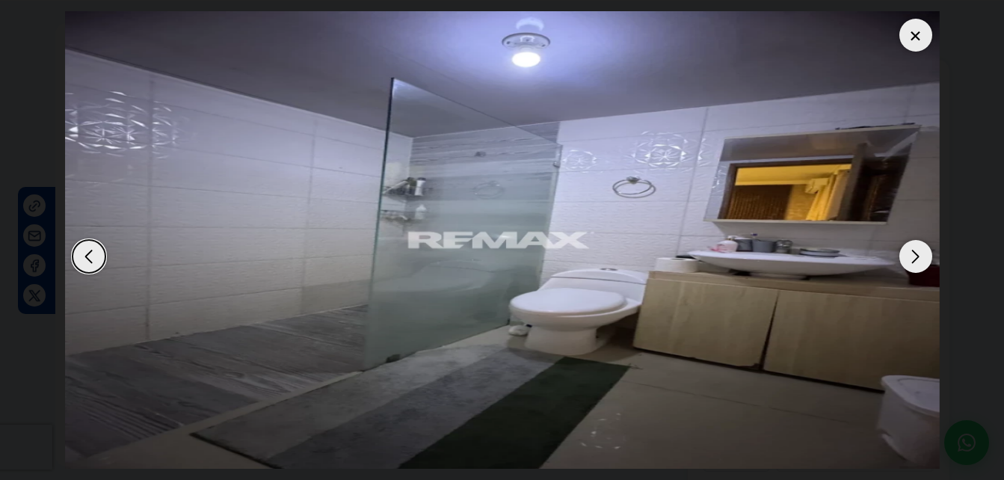
click at [915, 259] on div "Next slide" at bounding box center [915, 256] width 33 height 33
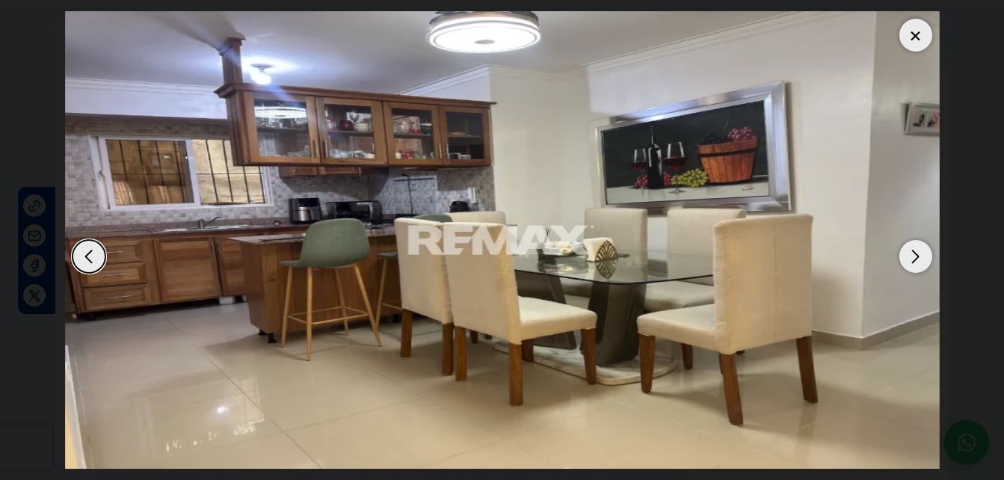
click at [915, 259] on div "Next slide" at bounding box center [915, 256] width 33 height 33
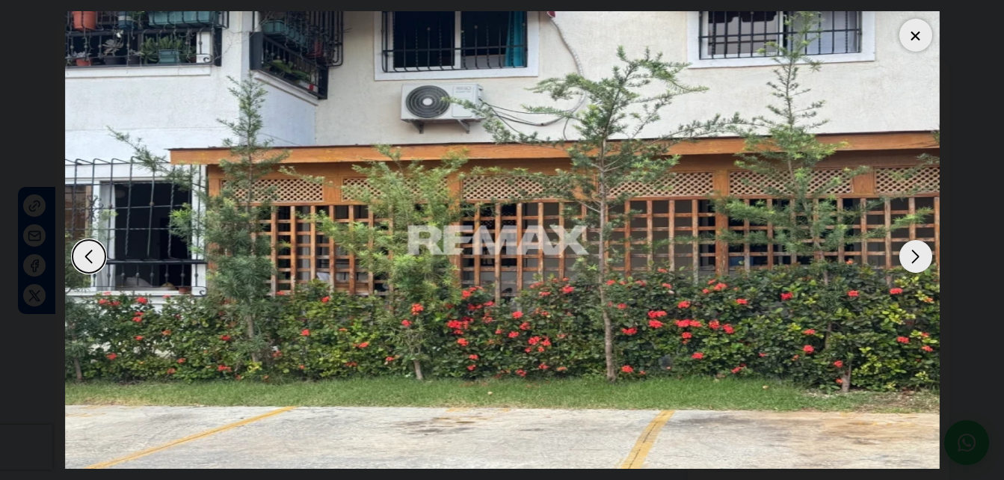
click at [919, 35] on div at bounding box center [915, 35] width 33 height 33
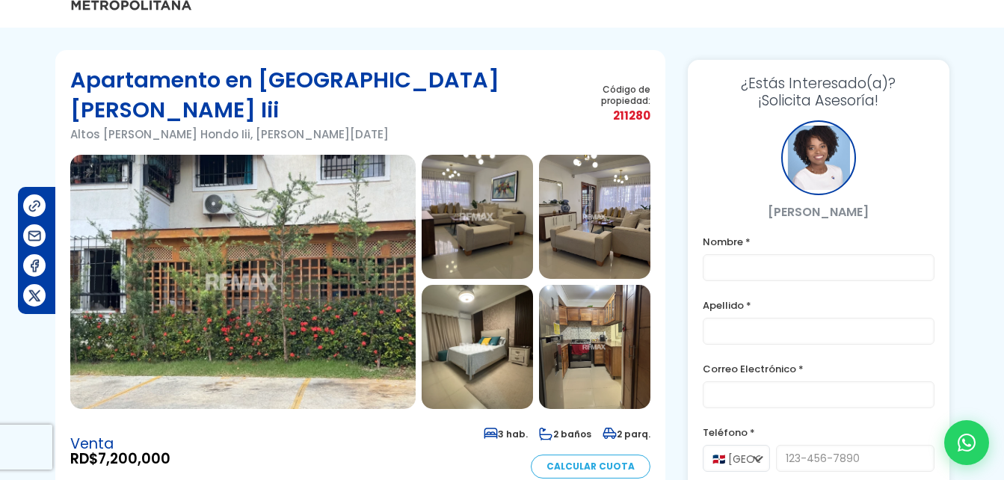
scroll to position [0, 0]
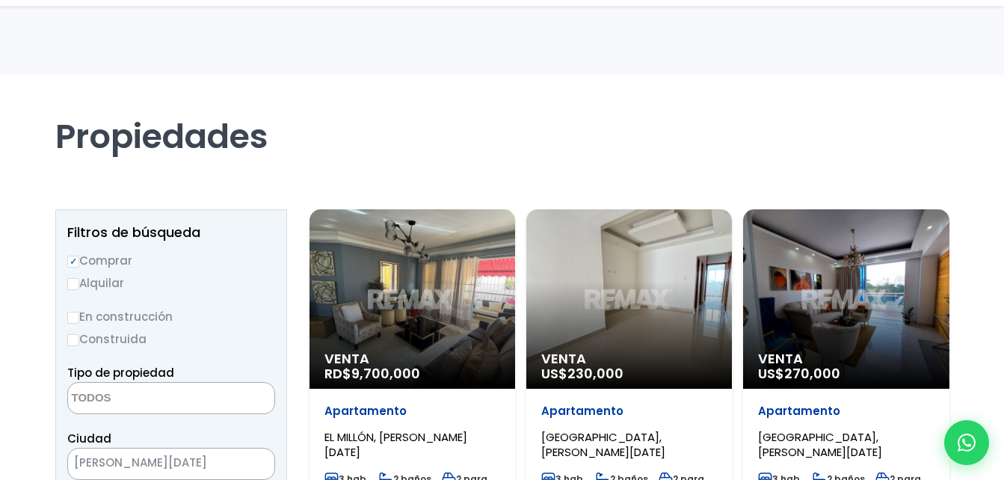
select select
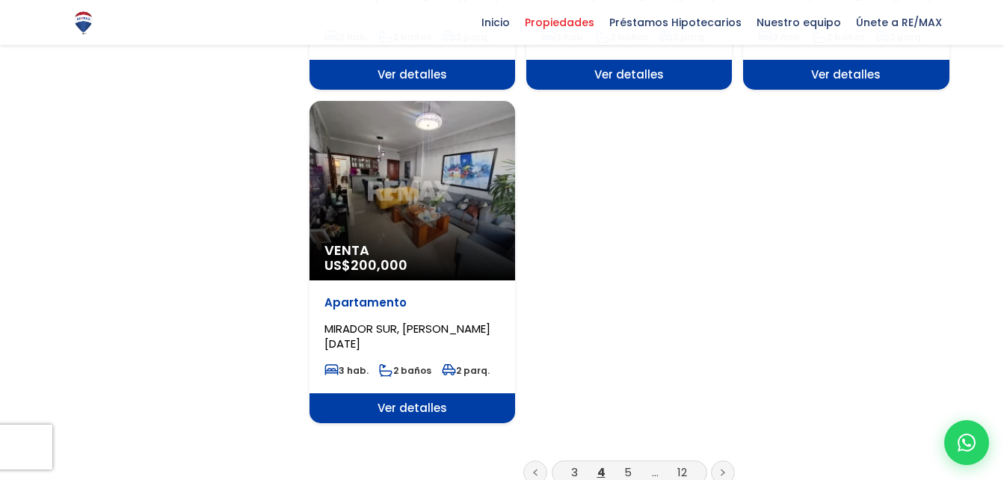
scroll to position [1794, 0]
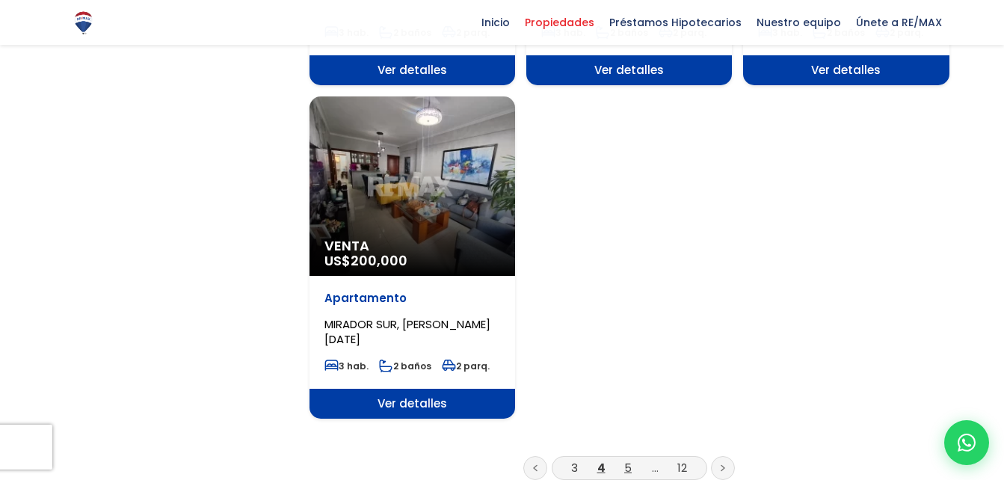
click at [630, 460] on link "5" at bounding box center [627, 468] width 7 height 16
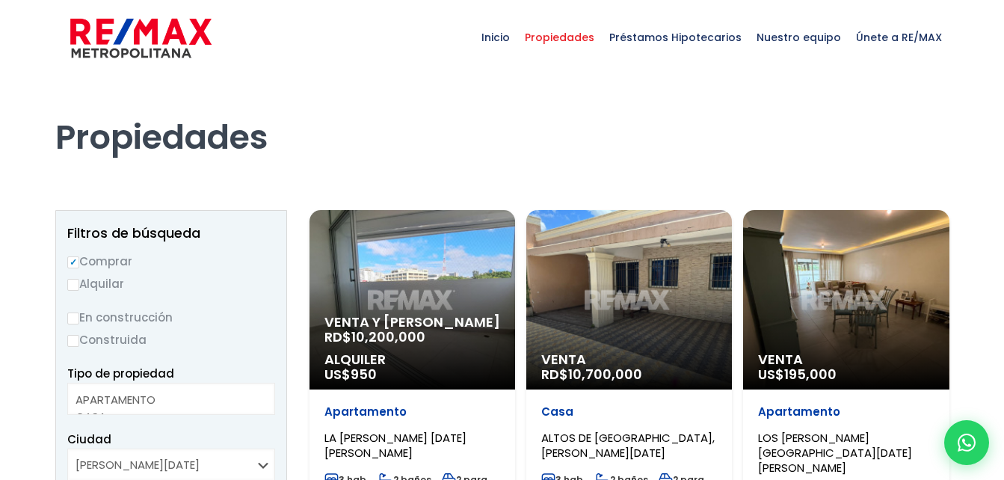
select select
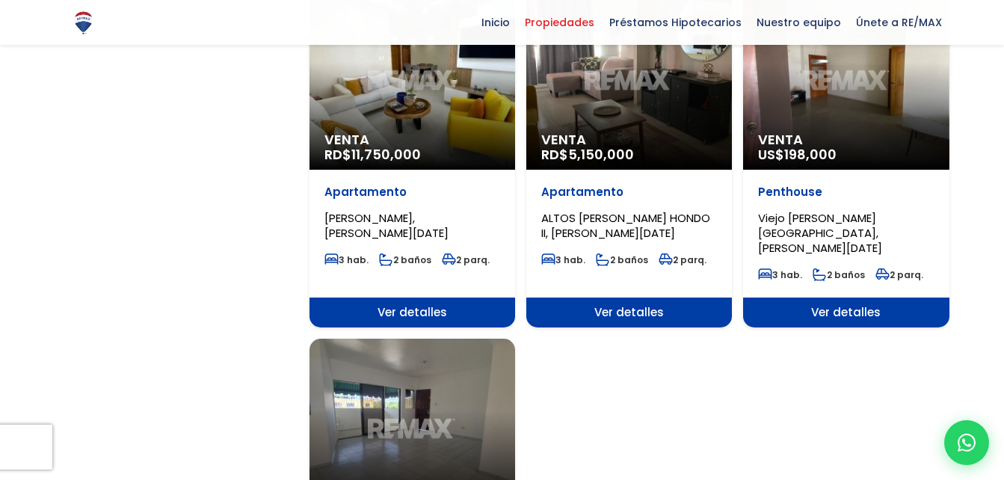
scroll to position [1495, 0]
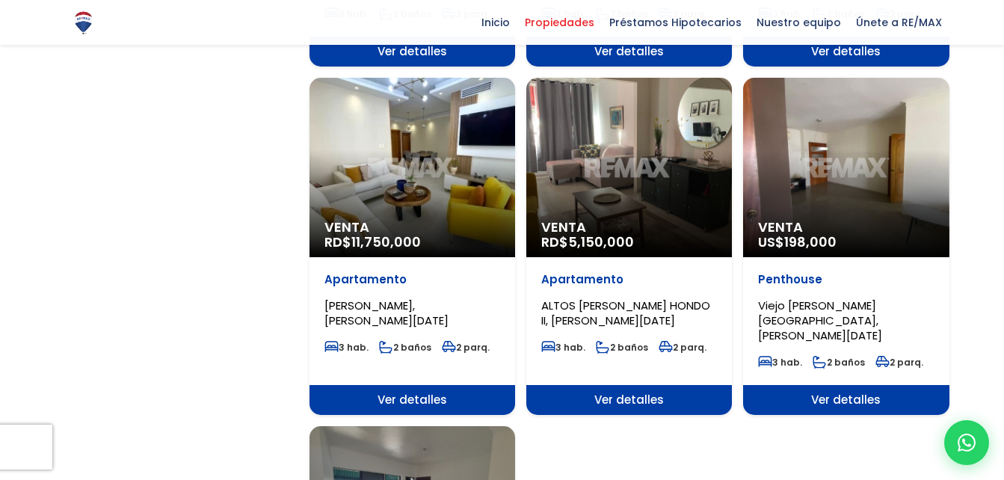
click at [654, 153] on div "Venta RD$ 5,150,000" at bounding box center [629, 167] width 206 height 179
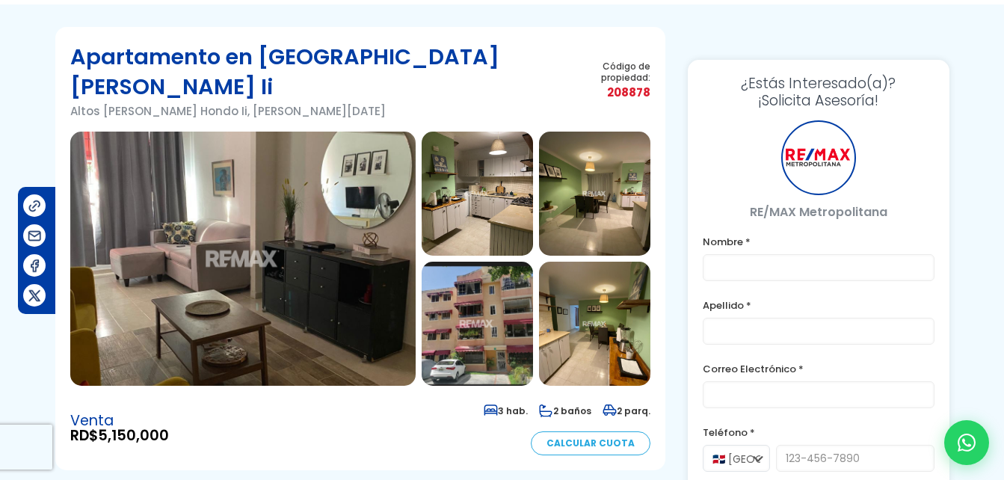
scroll to position [75, 0]
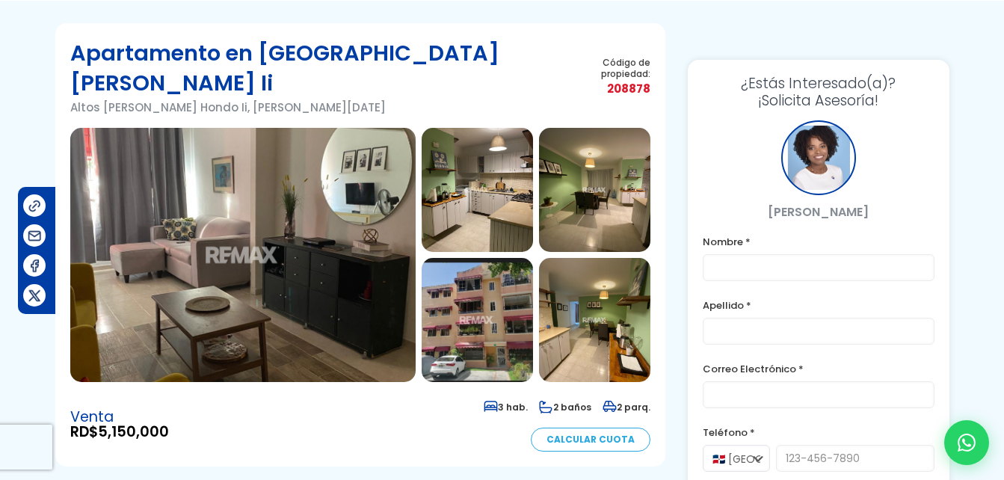
click at [332, 238] on img at bounding box center [242, 255] width 345 height 254
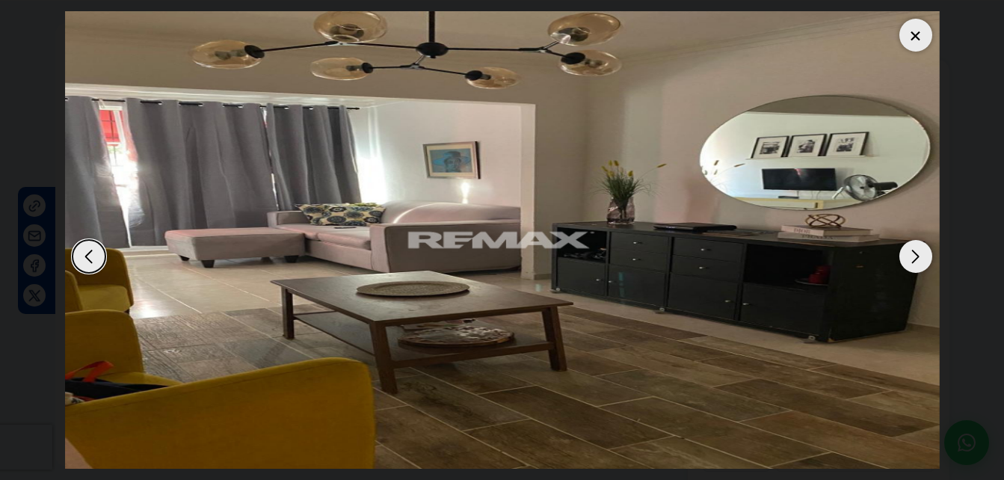
click at [915, 265] on div "Next slide" at bounding box center [915, 256] width 33 height 33
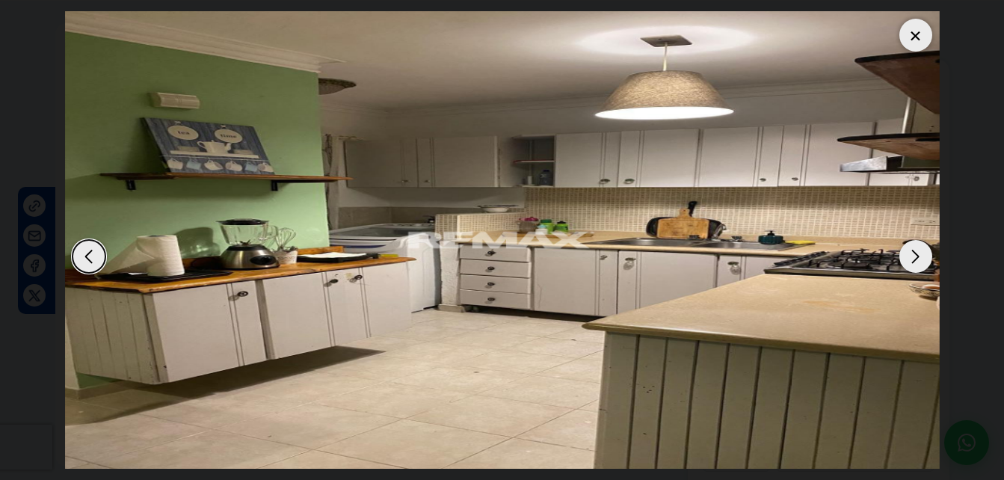
click at [915, 265] on div "Next slide" at bounding box center [915, 256] width 33 height 33
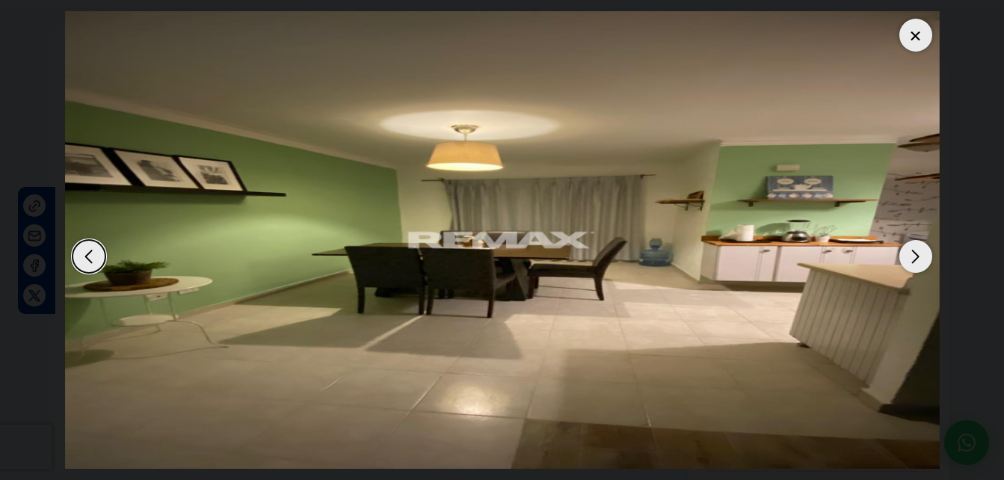
click at [915, 265] on div "Next slide" at bounding box center [915, 256] width 33 height 33
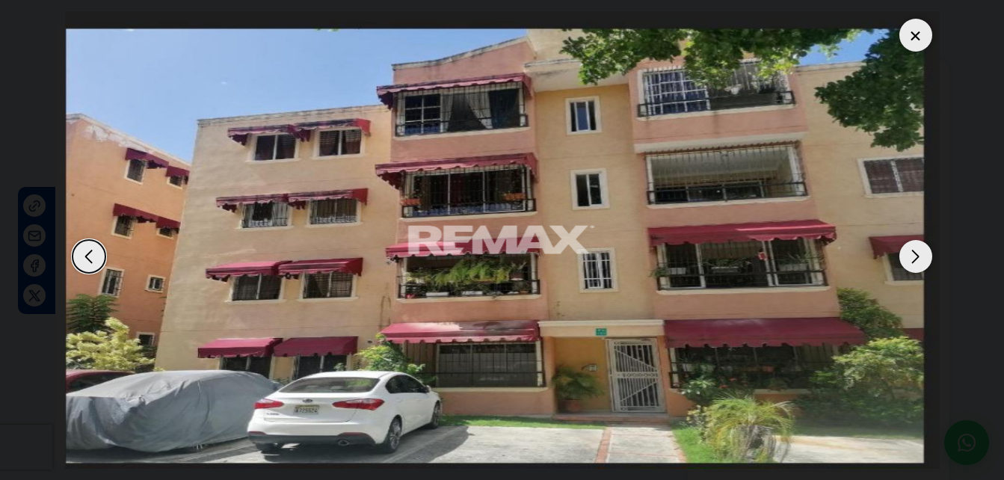
click at [915, 265] on div "Next slide" at bounding box center [915, 256] width 33 height 33
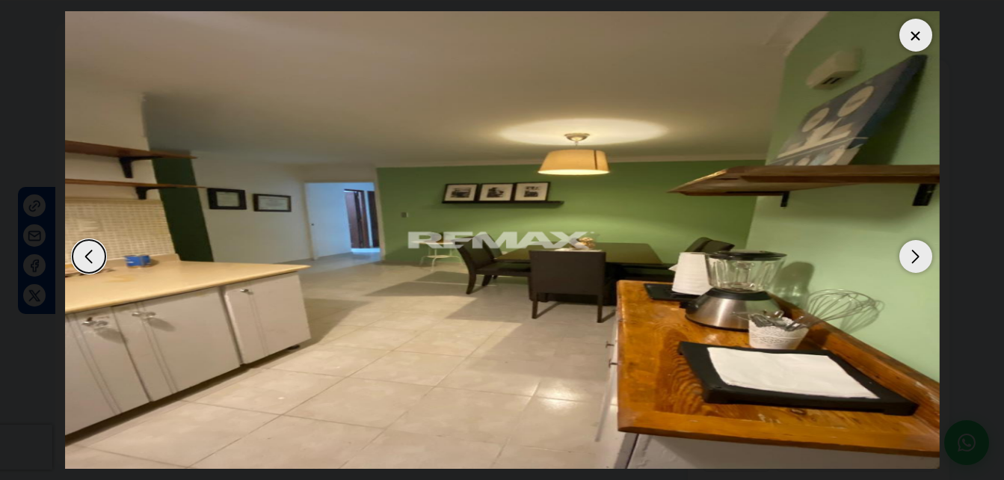
click at [915, 265] on div "Next slide" at bounding box center [915, 256] width 33 height 33
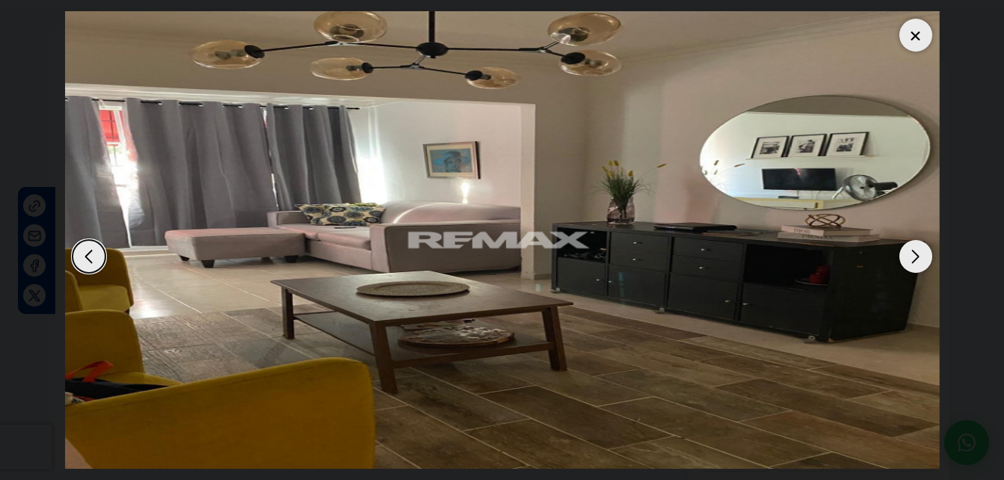
click at [915, 265] on div "Next slide" at bounding box center [915, 256] width 33 height 33
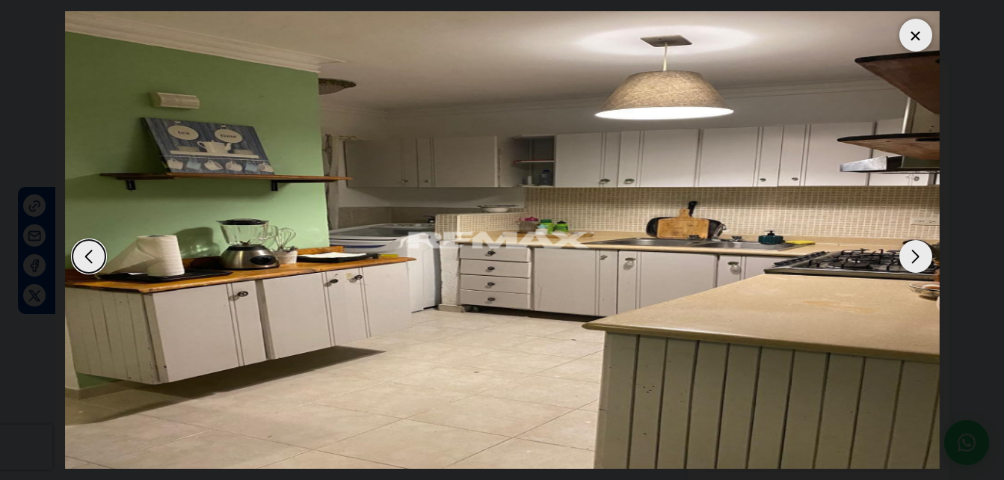
click at [915, 265] on div "Next slide" at bounding box center [915, 256] width 33 height 33
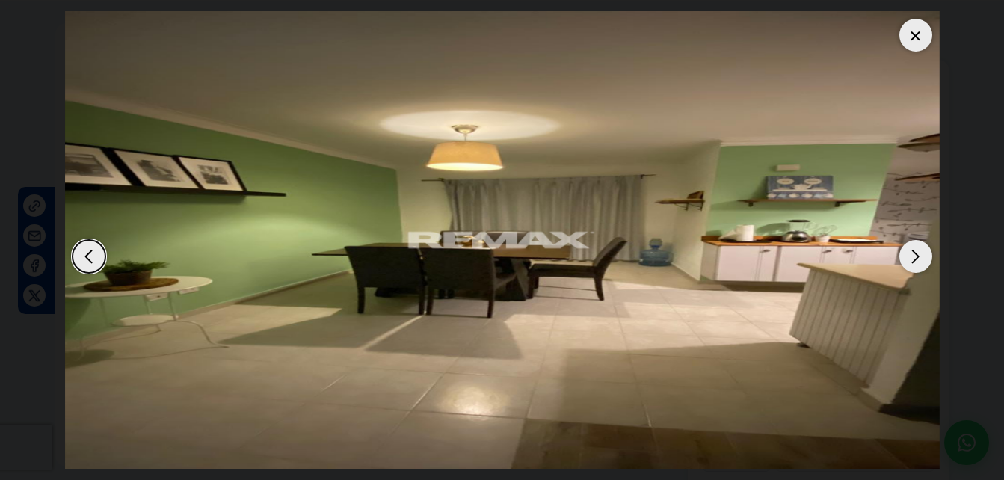
click at [914, 37] on div at bounding box center [915, 35] width 33 height 33
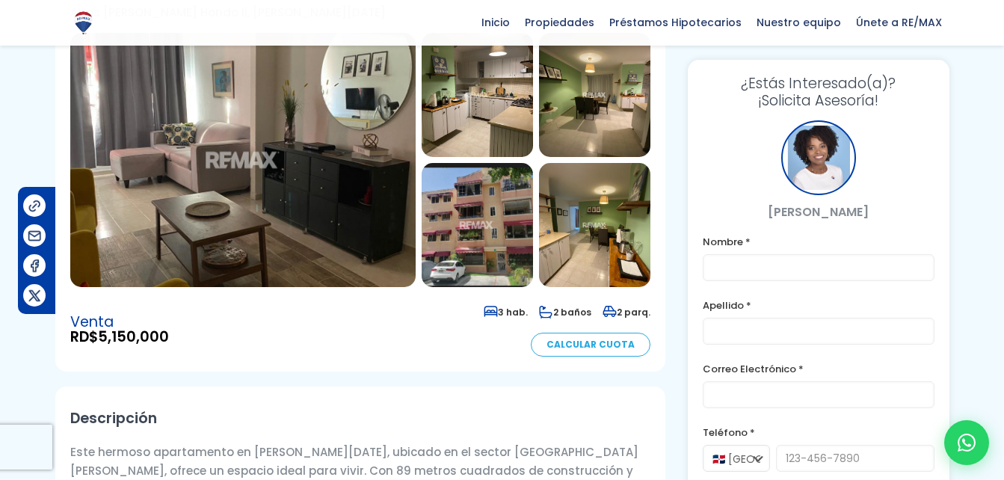
scroll to position [0, 0]
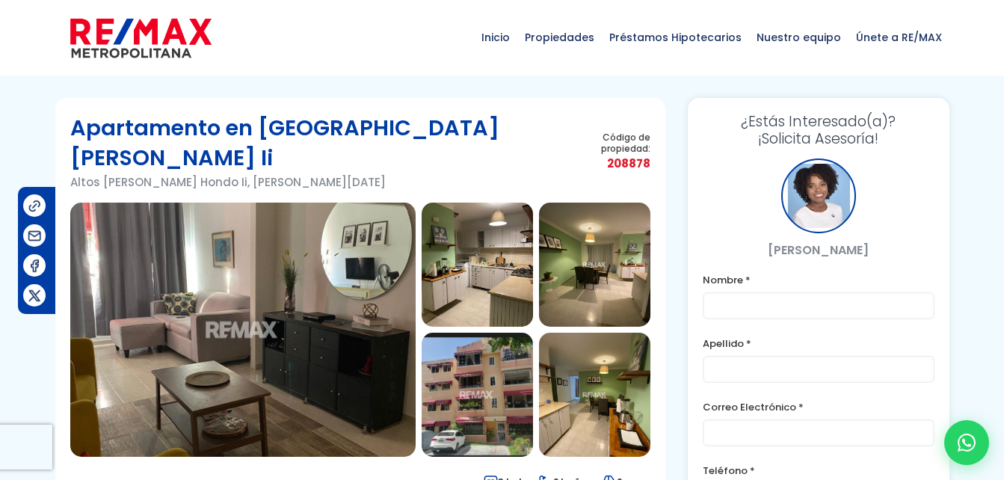
click at [359, 21] on div "Inicio Propiedades Préstamos Hipotecarios Calculadora de préstamos Nuestro equi…" at bounding box center [502, 37] width 894 height 75
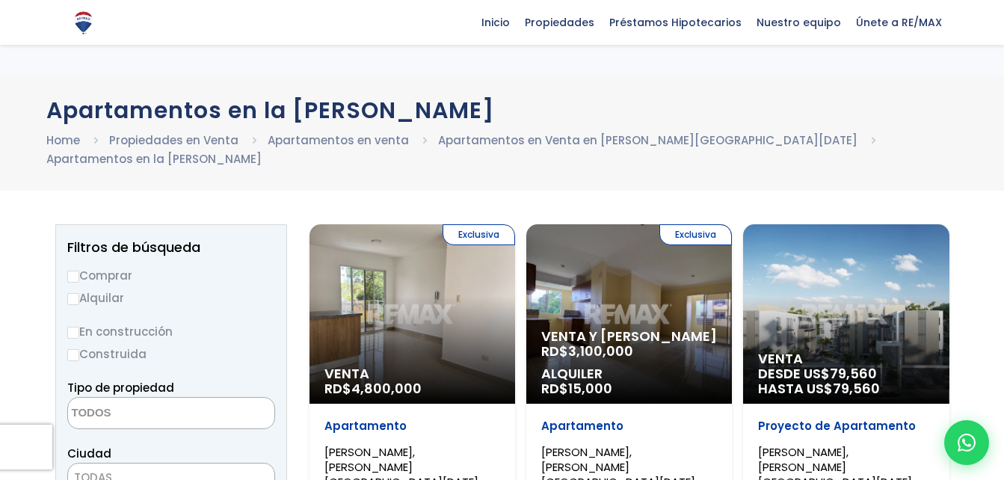
select select
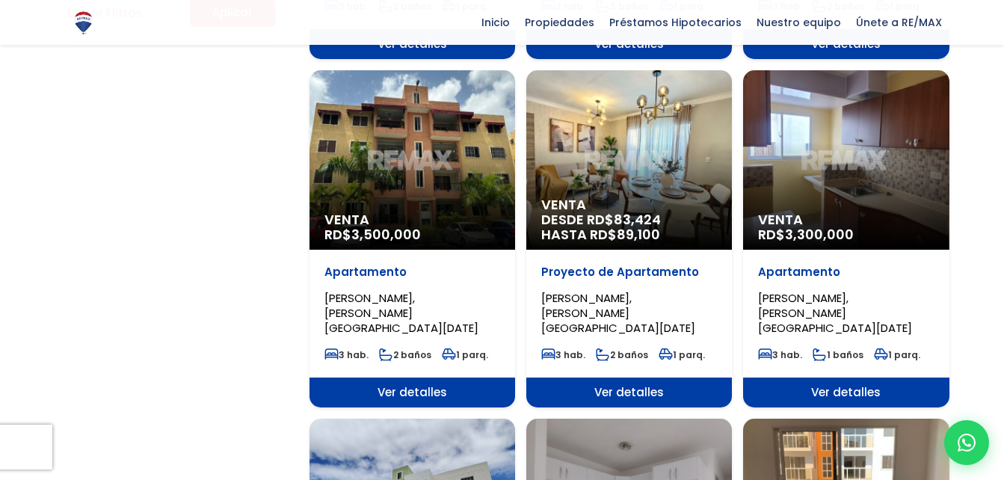
scroll to position [1196, 0]
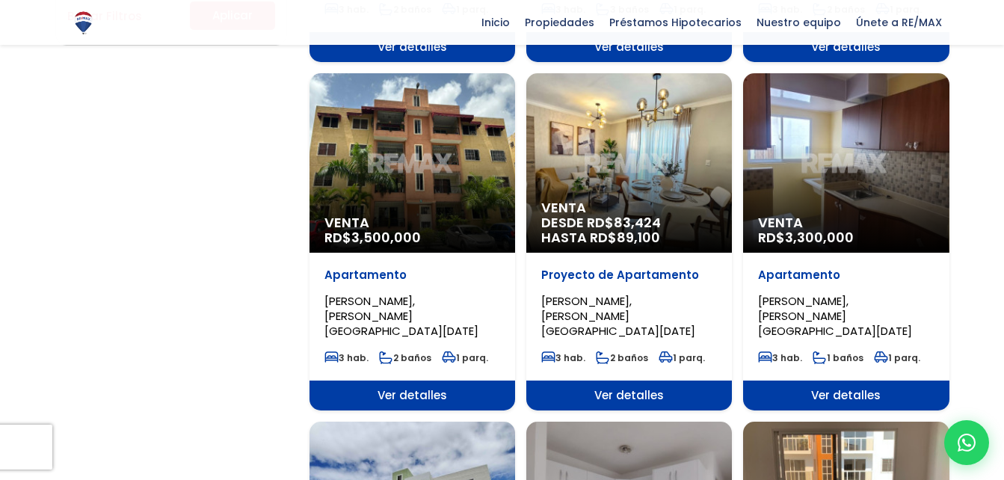
click at [456, 121] on div "Venta RD$ 3,500,000" at bounding box center [412, 162] width 206 height 179
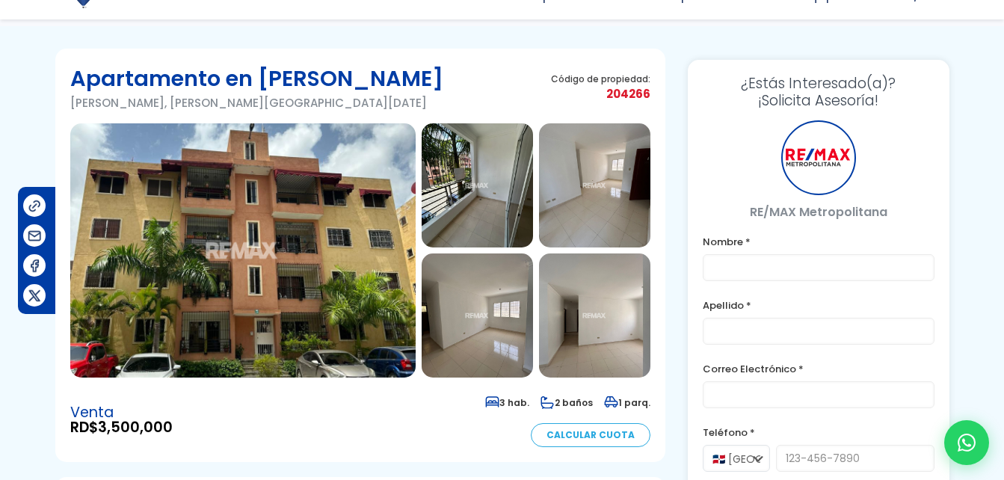
scroll to position [75, 0]
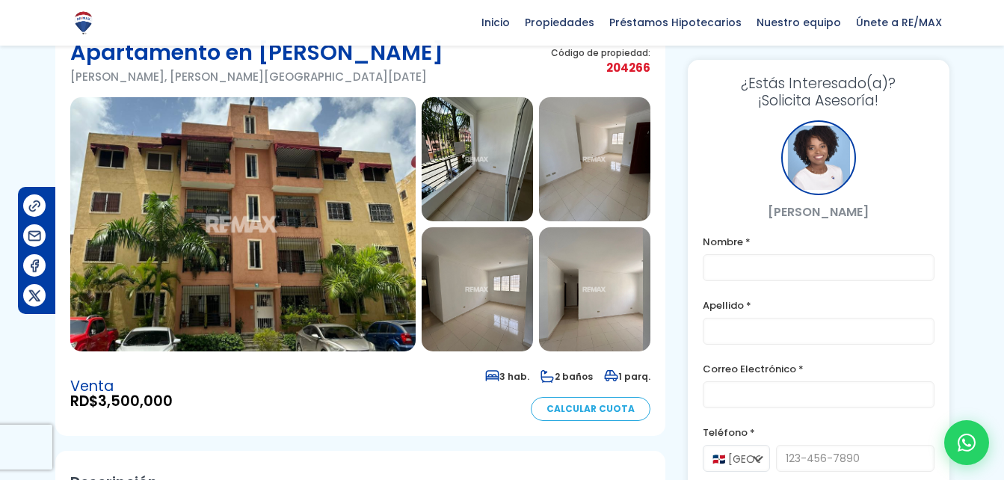
click at [280, 238] on img at bounding box center [242, 224] width 345 height 254
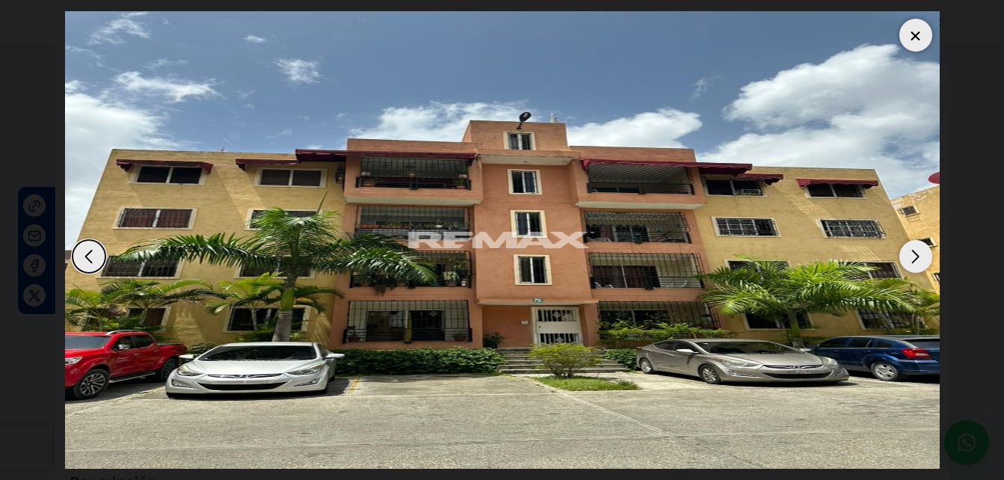
click at [910, 253] on div "Next slide" at bounding box center [915, 256] width 33 height 33
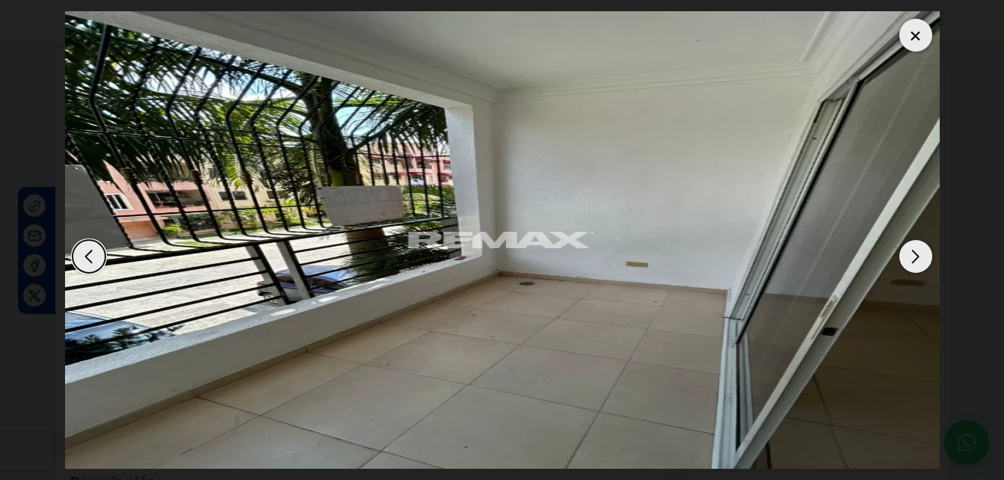
click at [910, 253] on div "Next slide" at bounding box center [915, 256] width 33 height 33
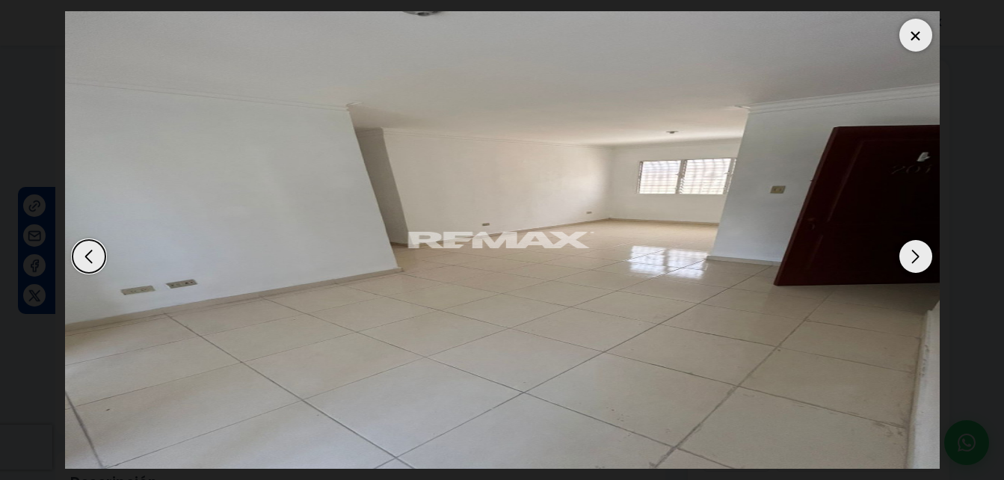
click at [910, 253] on div "Next slide" at bounding box center [915, 256] width 33 height 33
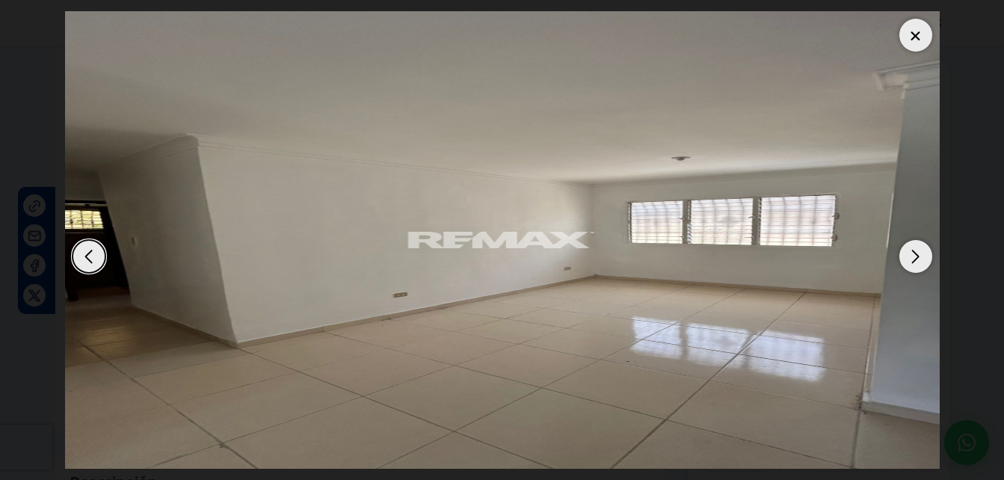
click at [911, 253] on div "Next slide" at bounding box center [915, 256] width 33 height 33
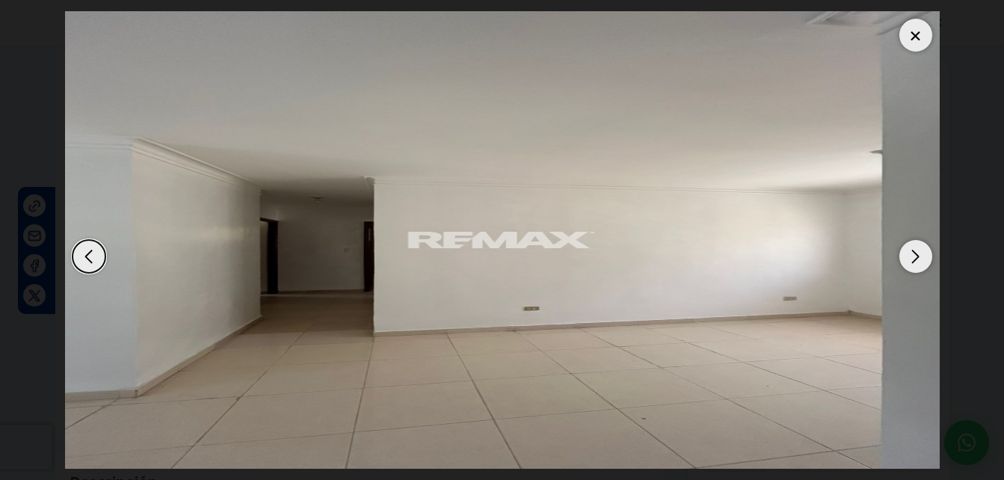
click at [911, 253] on div "Next slide" at bounding box center [915, 256] width 33 height 33
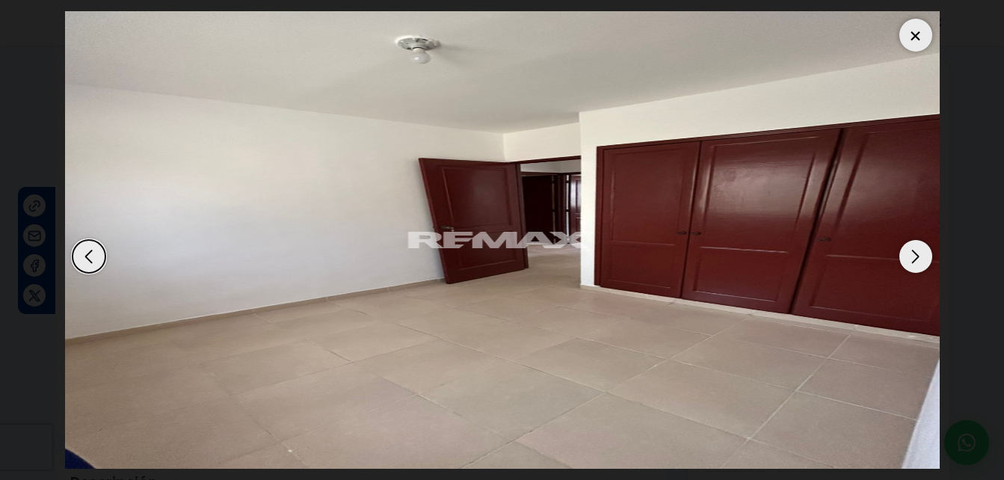
click at [911, 253] on div "Next slide" at bounding box center [915, 256] width 33 height 33
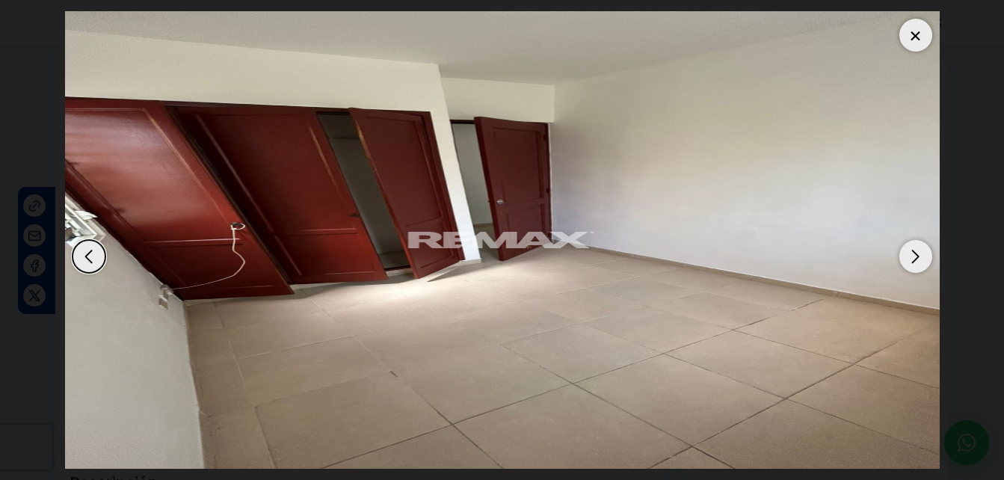
click at [911, 253] on div "Next slide" at bounding box center [915, 256] width 33 height 33
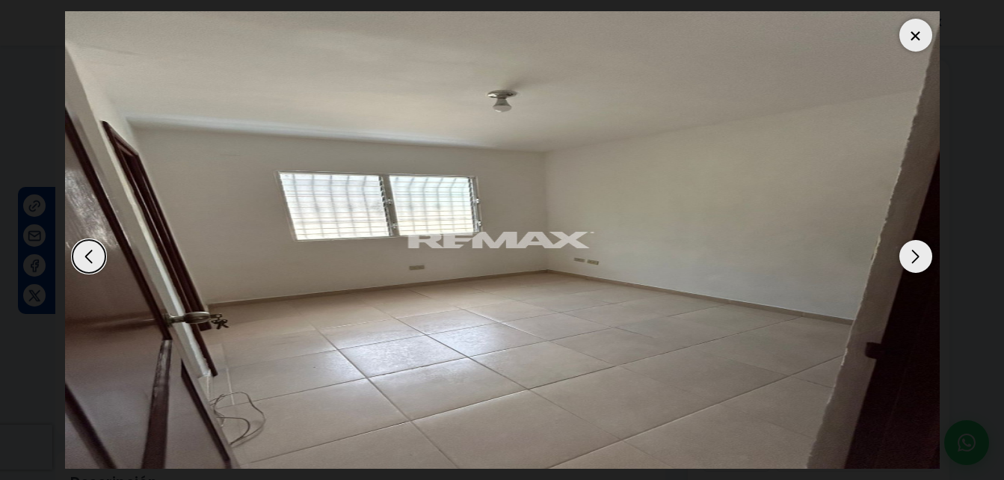
click at [914, 35] on div at bounding box center [915, 35] width 33 height 33
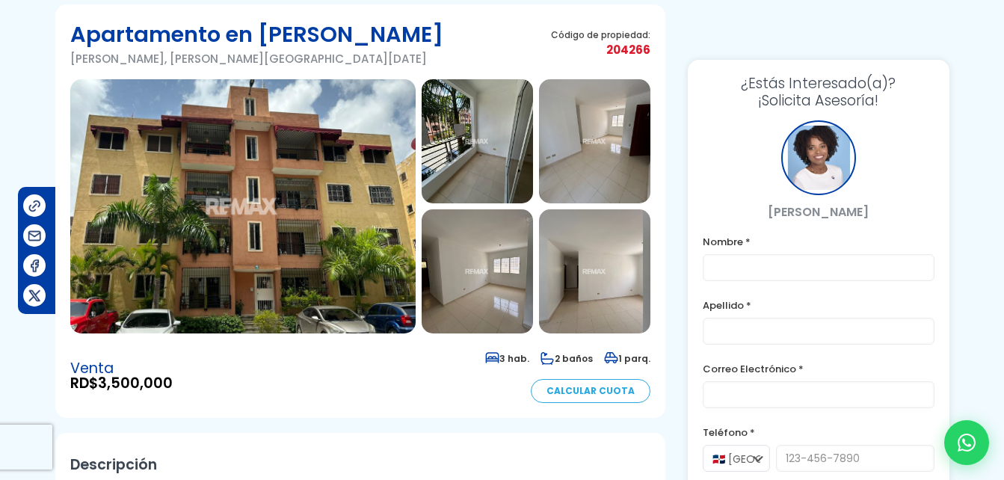
scroll to position [0, 0]
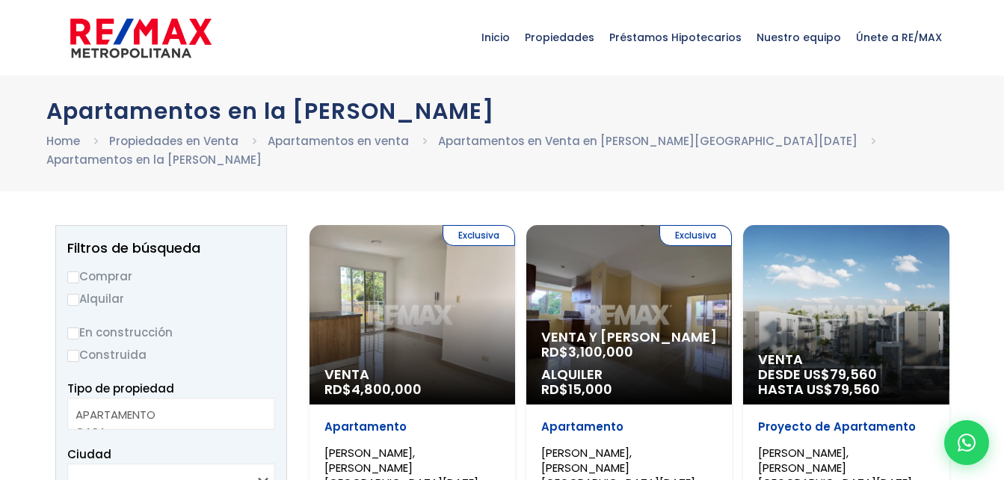
select select
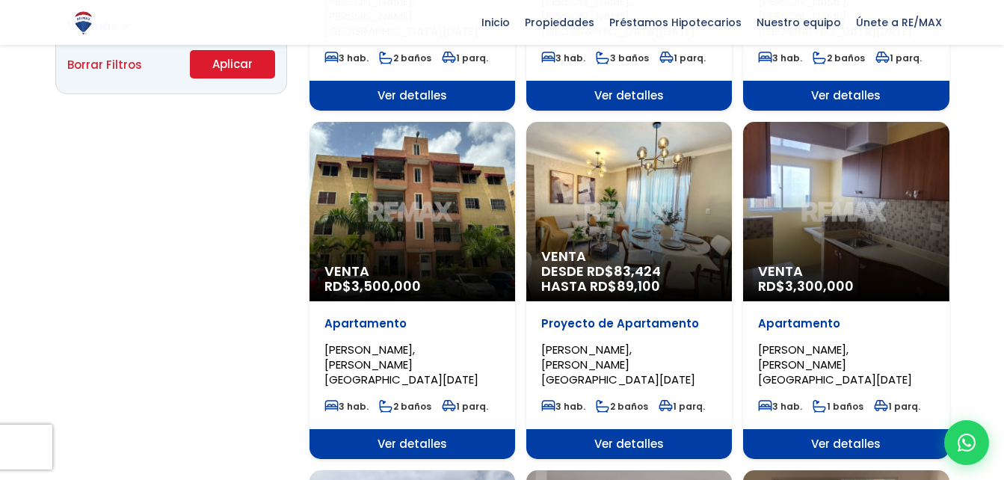
scroll to position [1121, 0]
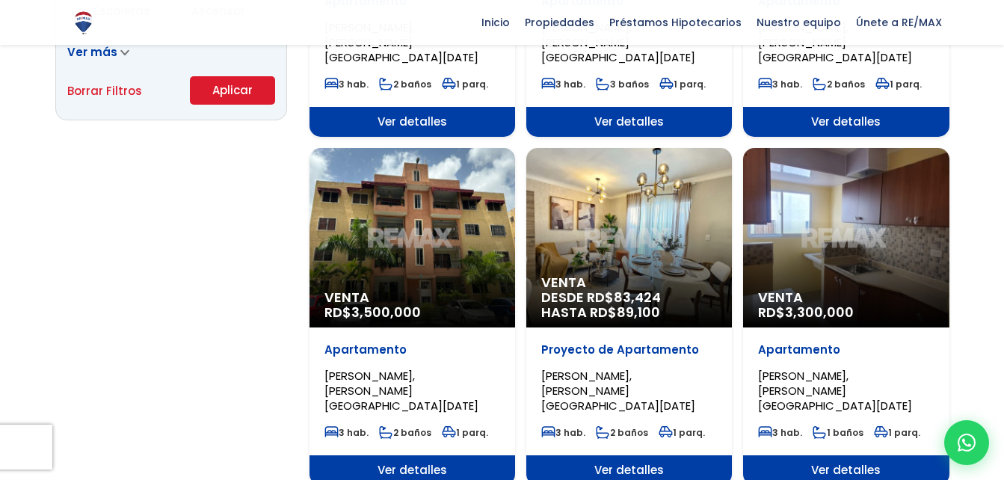
click at [836, 172] on div "Venta RD$ 3,300,000" at bounding box center [846, 237] width 206 height 179
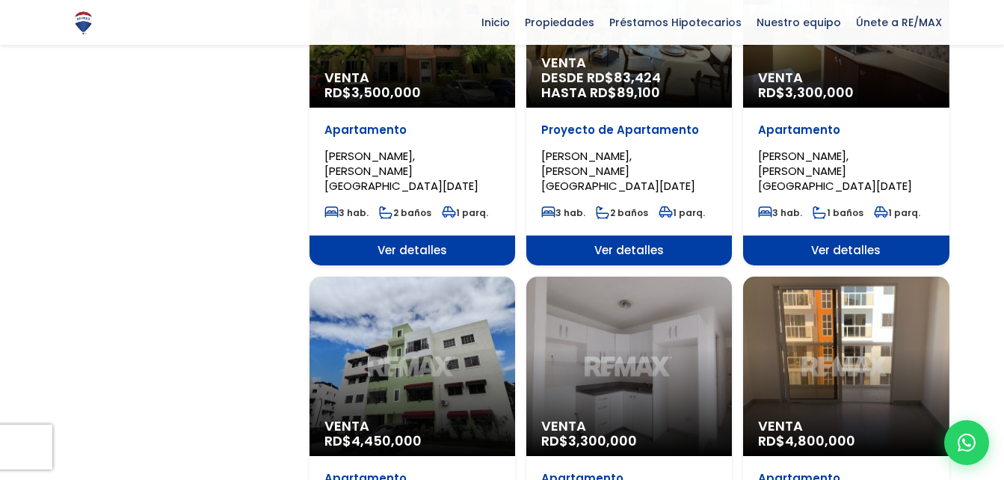
scroll to position [1420, 0]
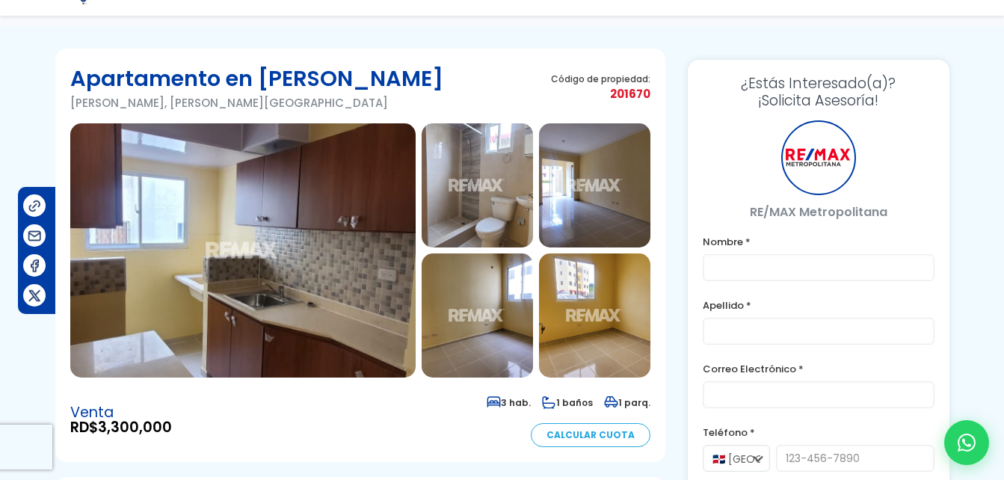
scroll to position [75, 0]
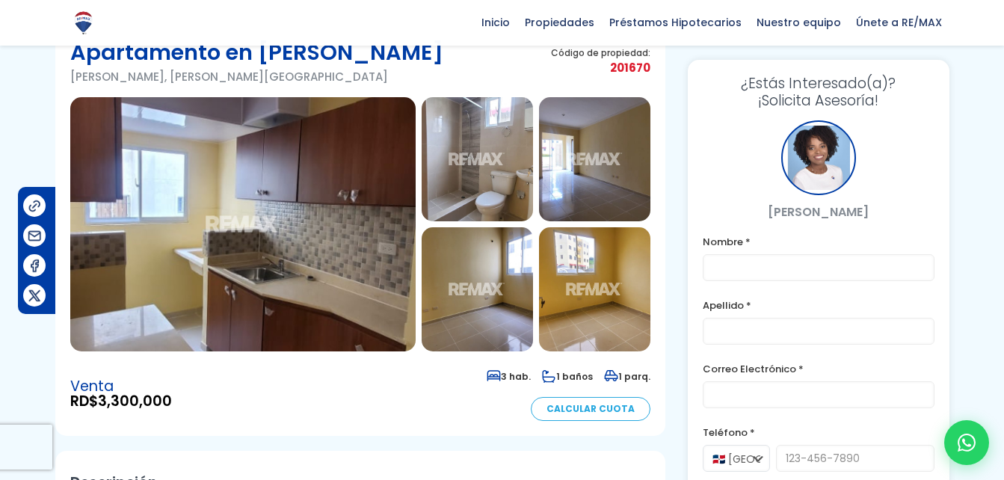
click at [255, 262] on img at bounding box center [242, 224] width 345 height 254
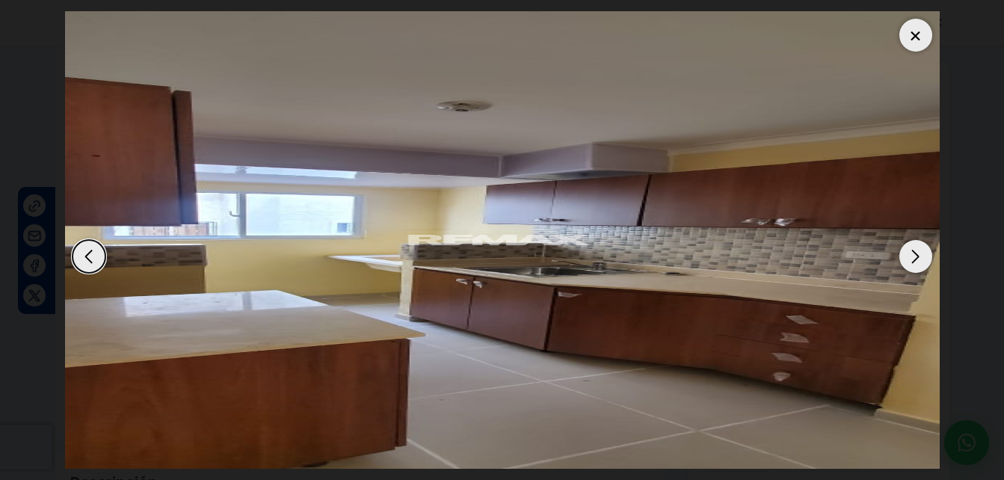
click at [922, 258] on div "Next slide" at bounding box center [915, 256] width 33 height 33
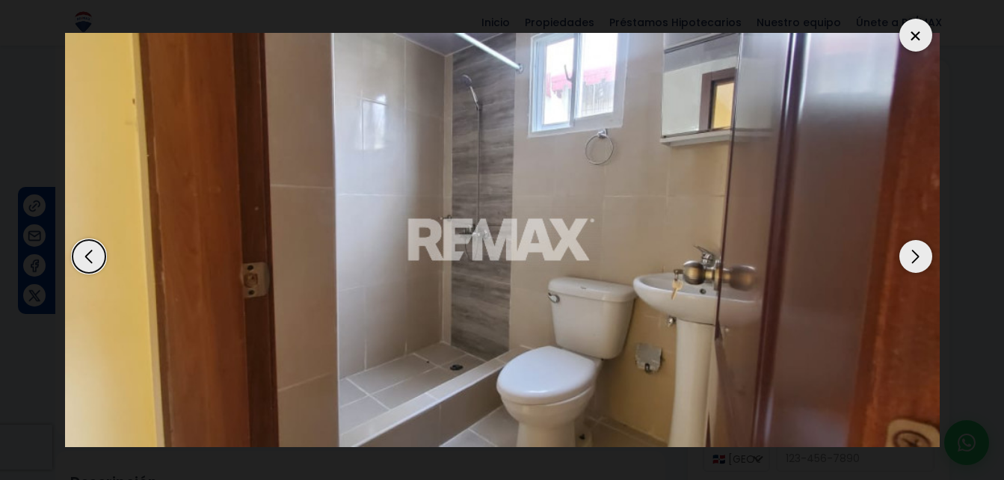
click at [922, 258] on div "Next slide" at bounding box center [915, 256] width 33 height 33
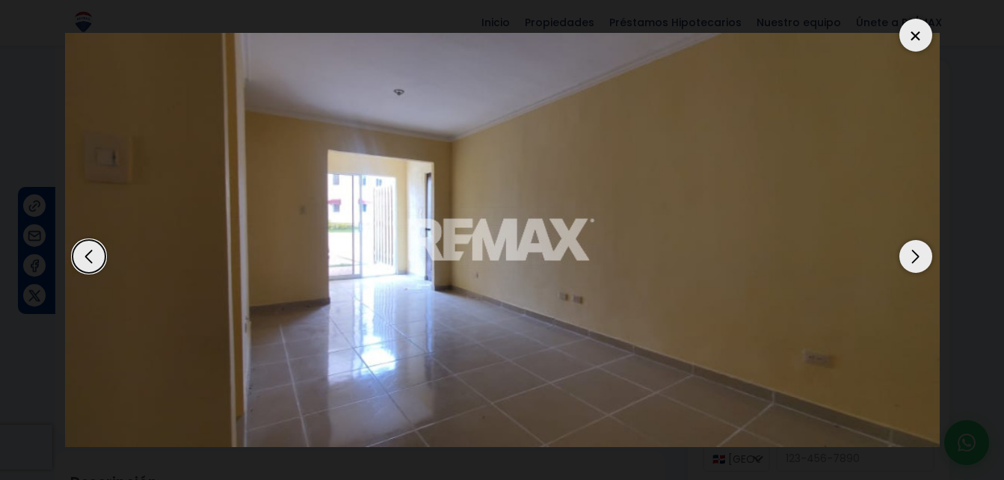
click at [922, 258] on div "Next slide" at bounding box center [915, 256] width 33 height 33
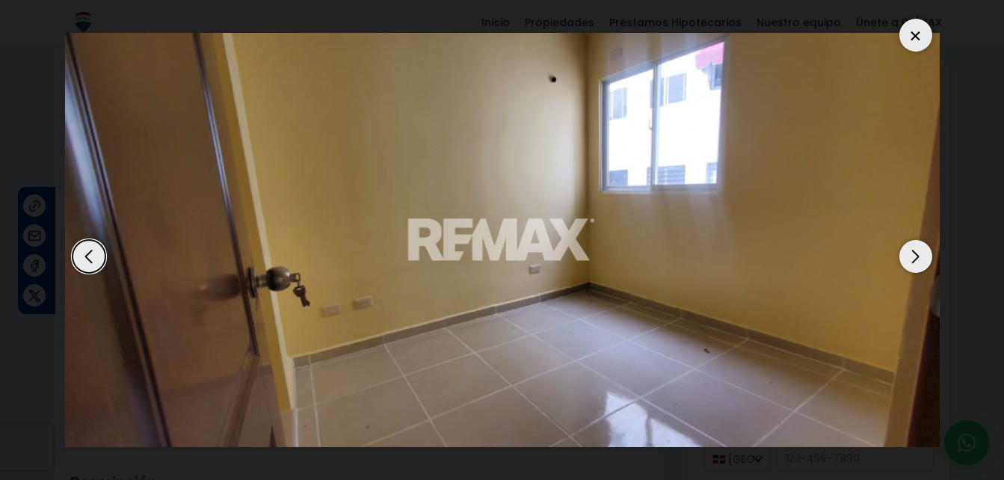
click at [922, 258] on div "Next slide" at bounding box center [915, 256] width 33 height 33
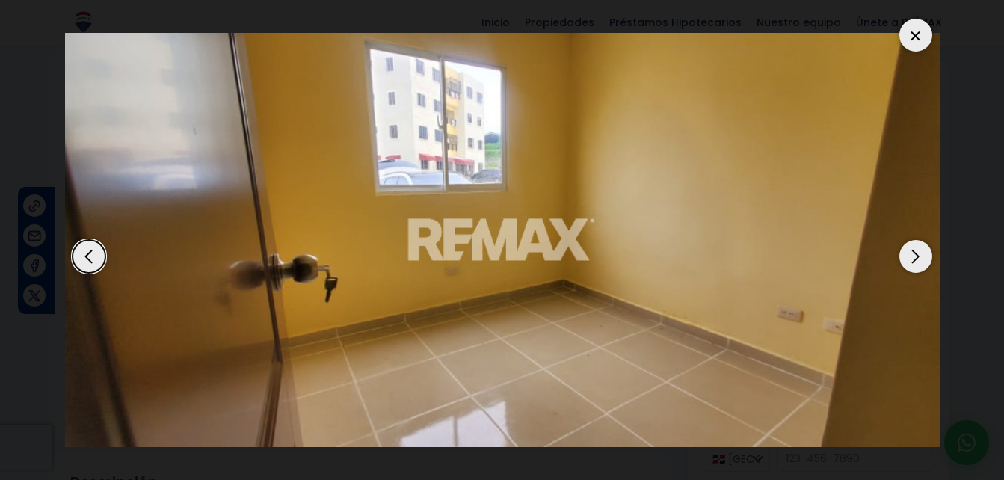
click at [922, 37] on div at bounding box center [915, 35] width 33 height 33
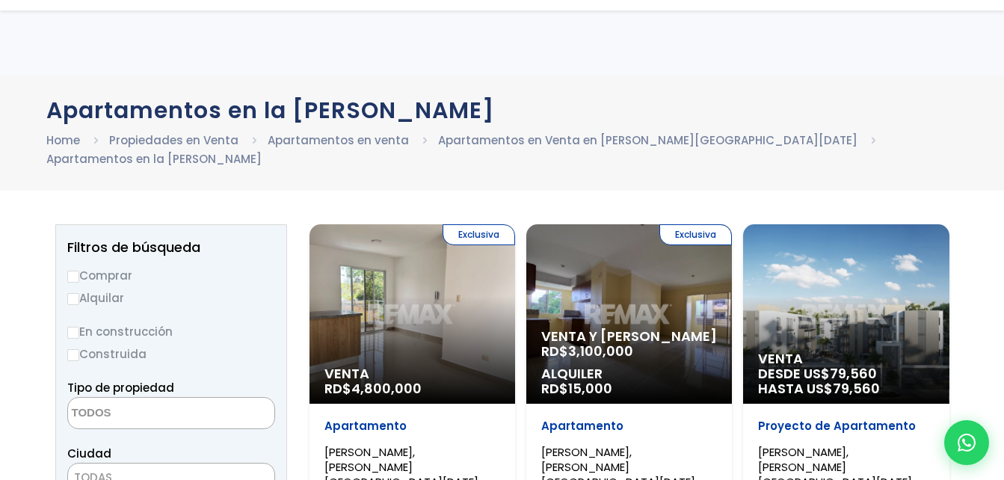
select select
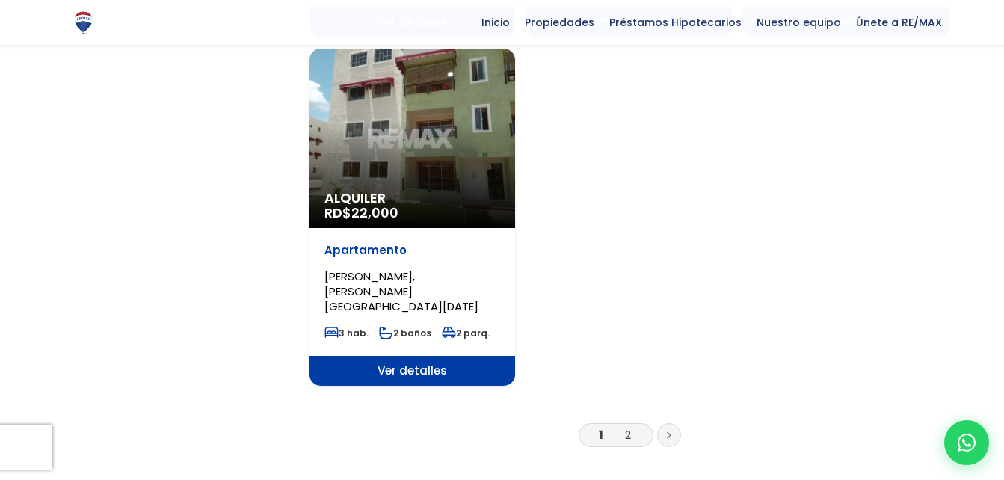
scroll to position [1943, 0]
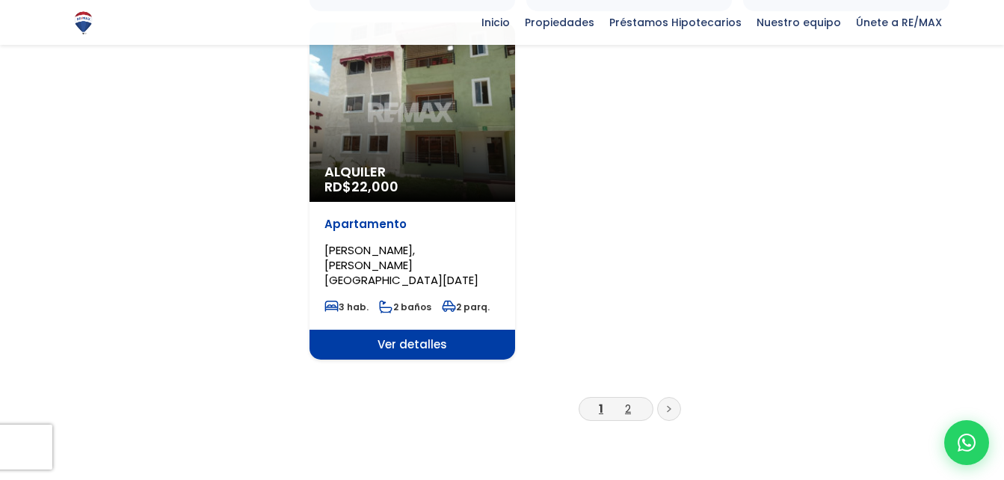
click at [630, 401] on link "2" at bounding box center [628, 409] width 6 height 16
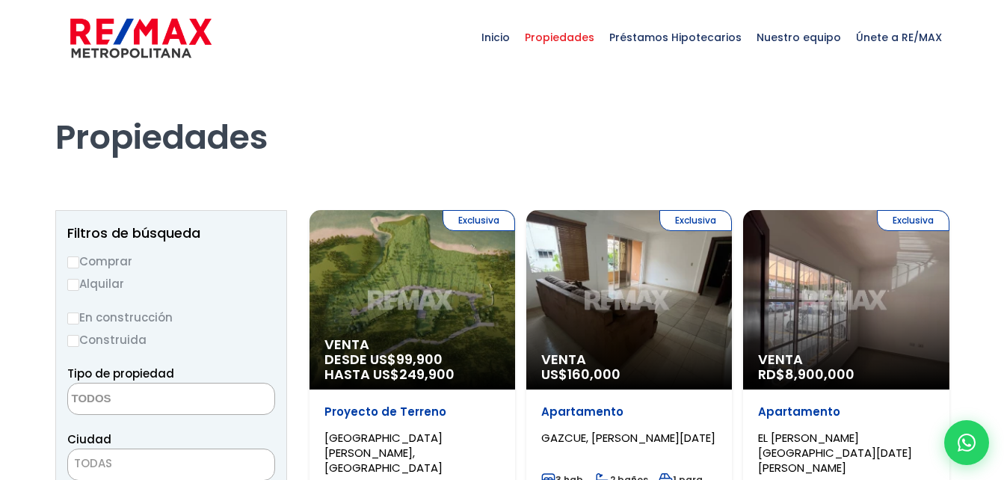
select select
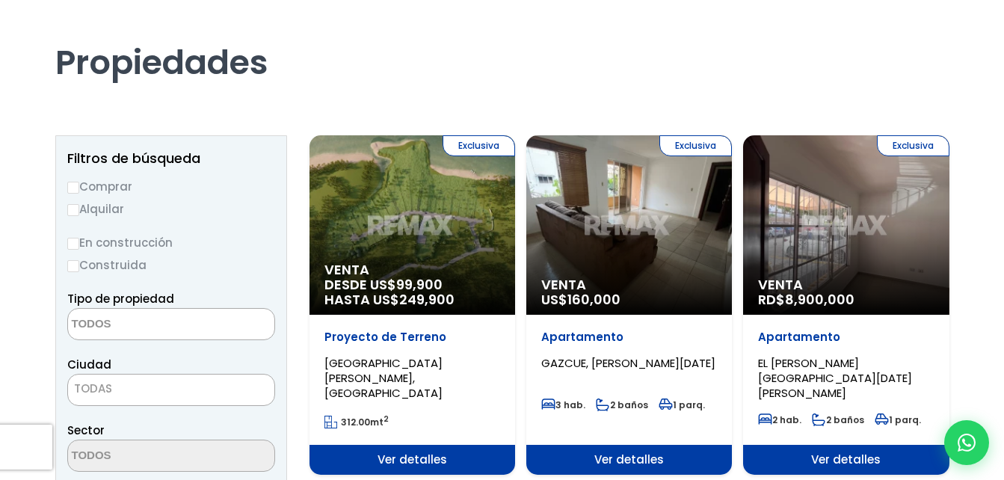
click at [637, 249] on div "Exclusiva Venta US$ 160,000" at bounding box center [629, 224] width 206 height 179
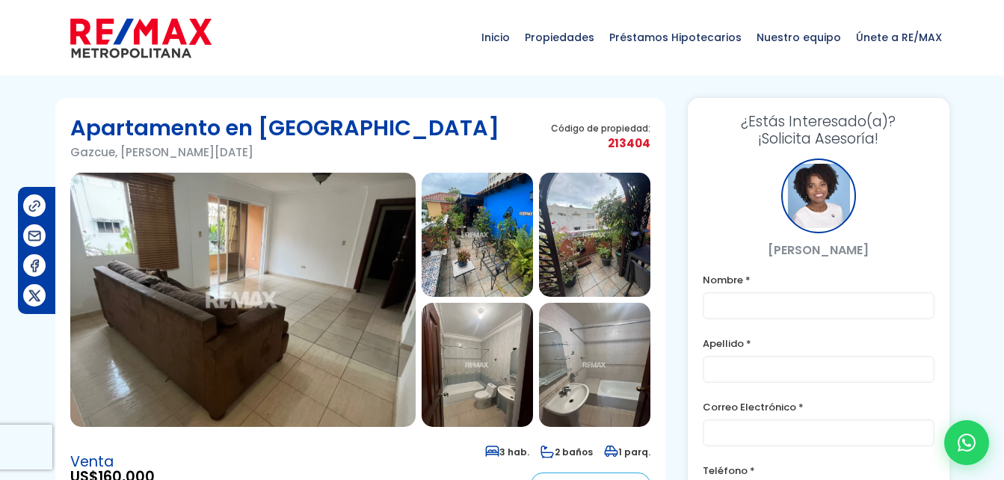
click at [320, 309] on img at bounding box center [242, 300] width 345 height 254
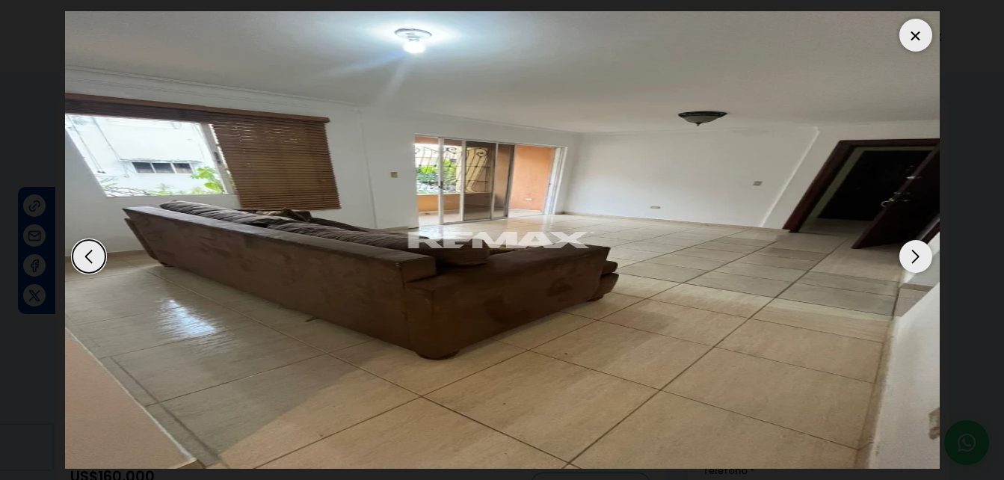
click at [909, 259] on div "Next slide" at bounding box center [915, 256] width 33 height 33
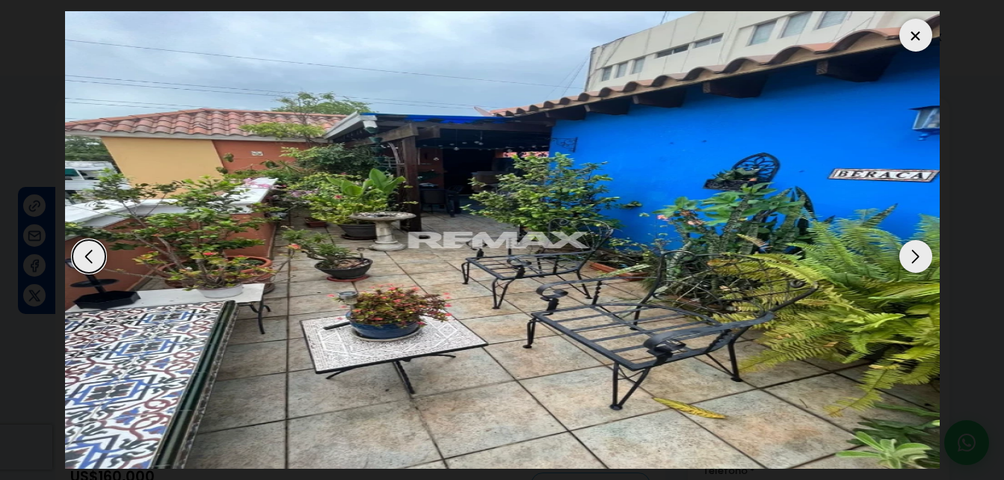
click at [918, 259] on div "Next slide" at bounding box center [915, 256] width 33 height 33
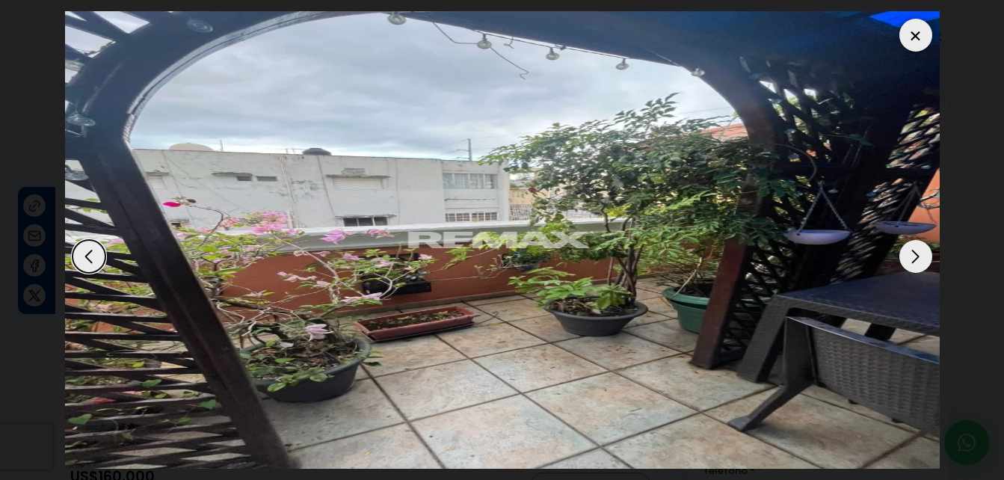
click at [918, 259] on div "Next slide" at bounding box center [915, 256] width 33 height 33
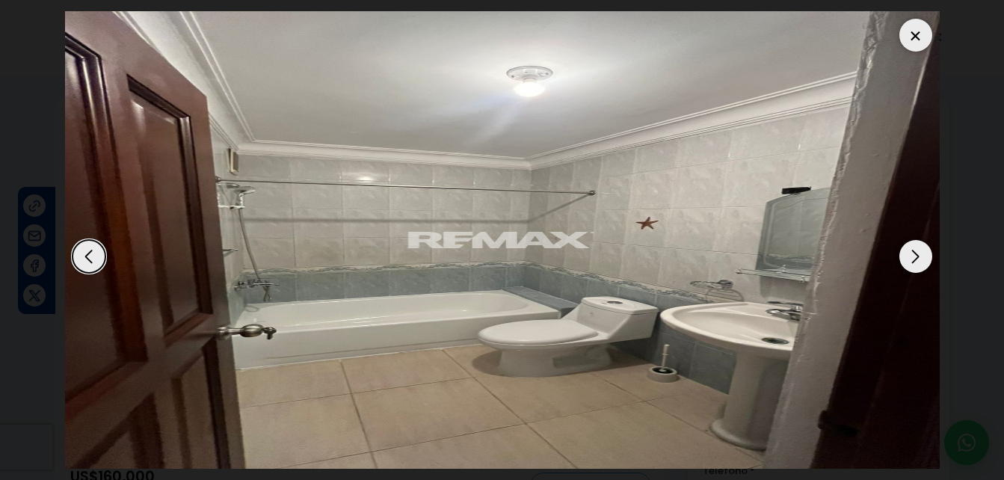
click at [918, 259] on div "Next slide" at bounding box center [915, 256] width 33 height 33
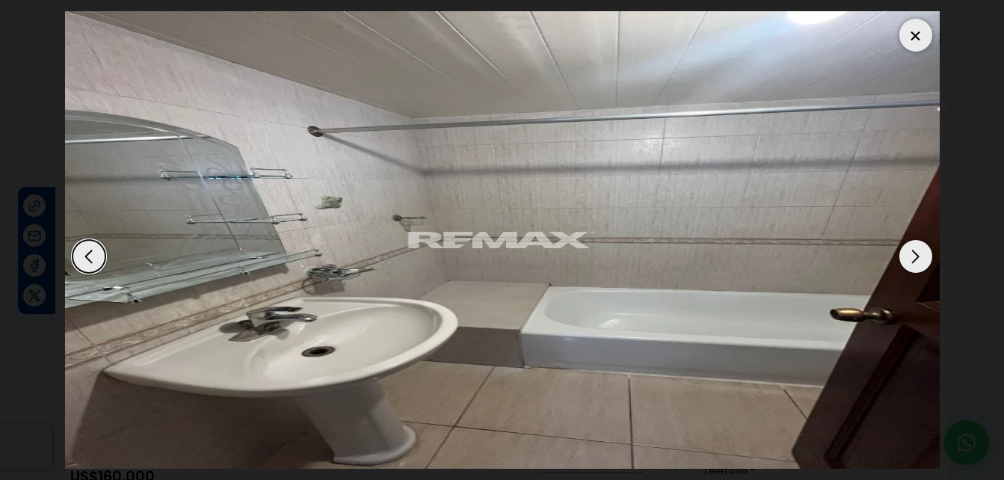
click at [918, 259] on div "Next slide" at bounding box center [915, 256] width 33 height 33
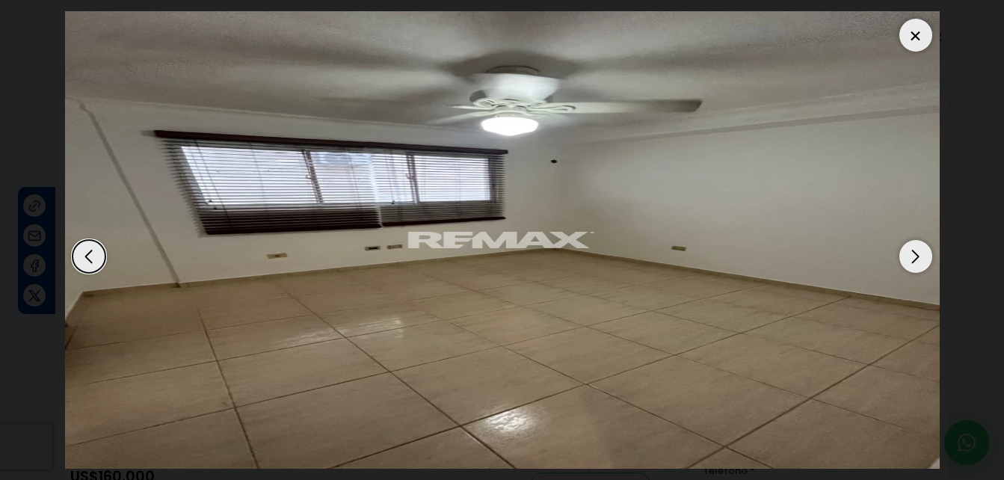
click at [918, 259] on div "Next slide" at bounding box center [915, 256] width 33 height 33
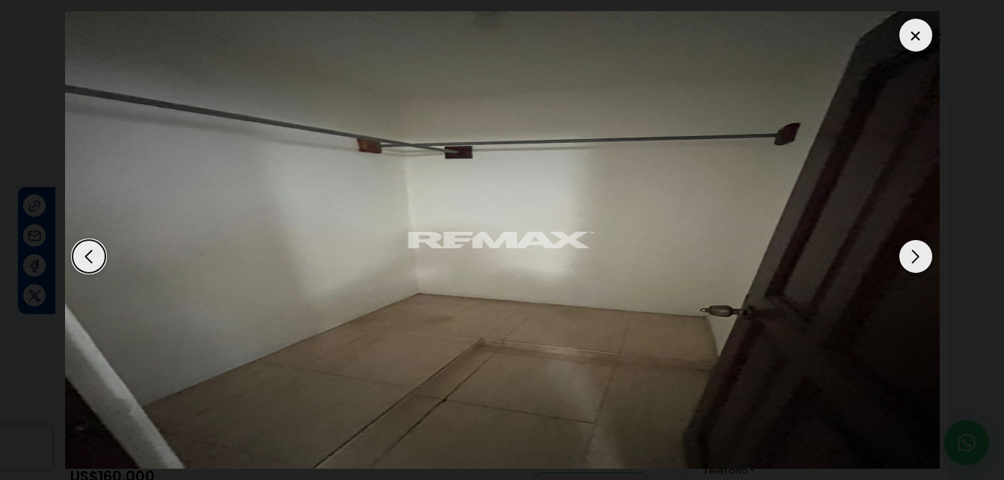
click at [918, 259] on div "Next slide" at bounding box center [915, 256] width 33 height 33
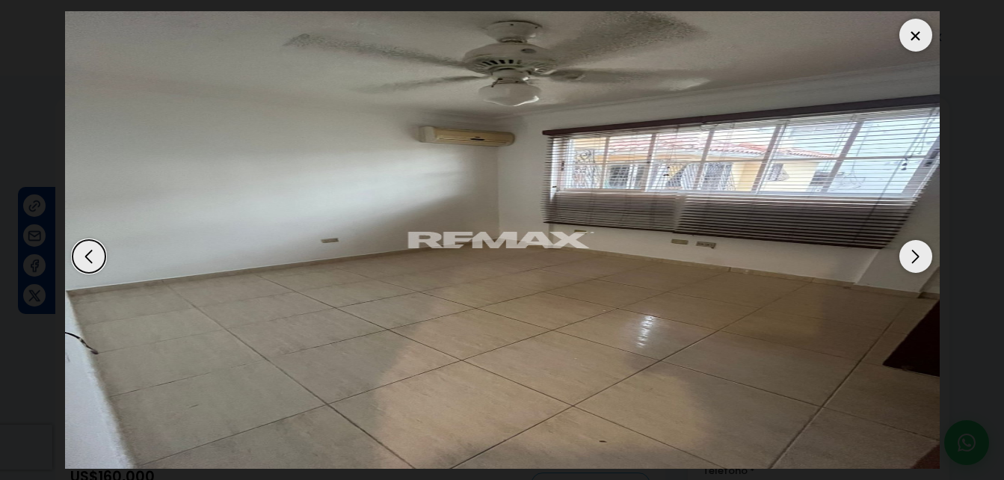
click at [918, 259] on div "Next slide" at bounding box center [915, 256] width 33 height 33
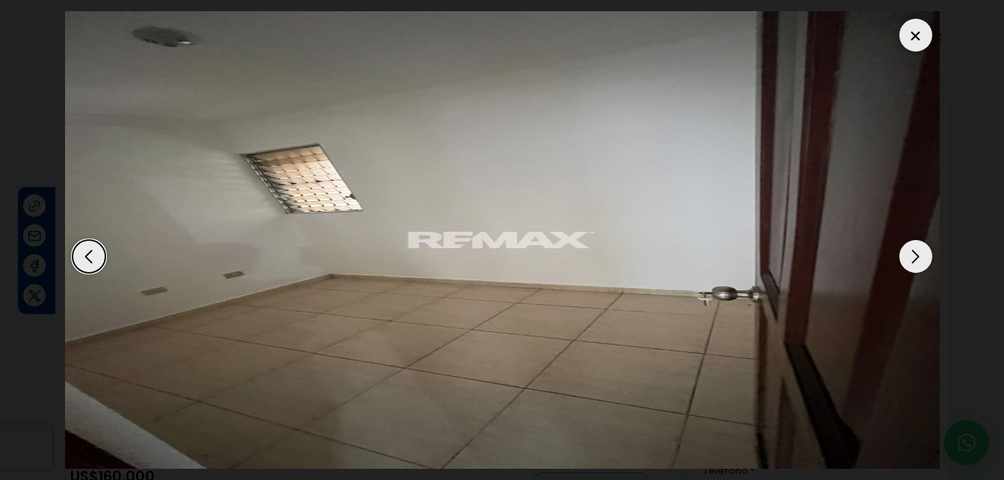
click at [918, 259] on div "Next slide" at bounding box center [915, 256] width 33 height 33
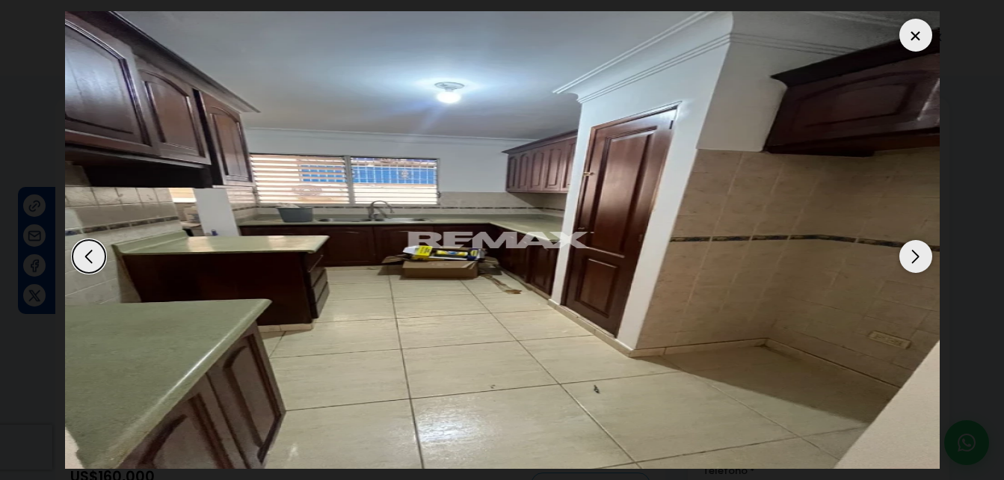
click at [918, 259] on div "Next slide" at bounding box center [915, 256] width 33 height 33
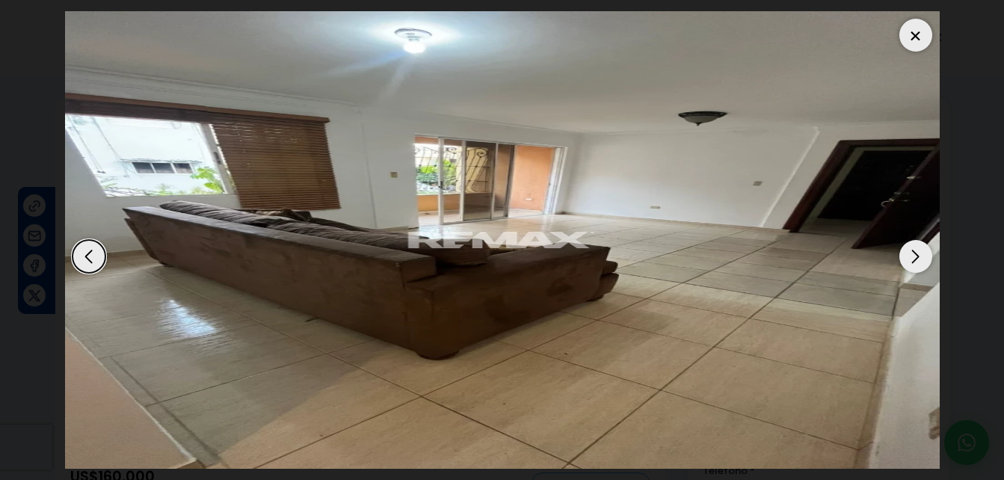
click at [918, 259] on div "Next slide" at bounding box center [915, 256] width 33 height 33
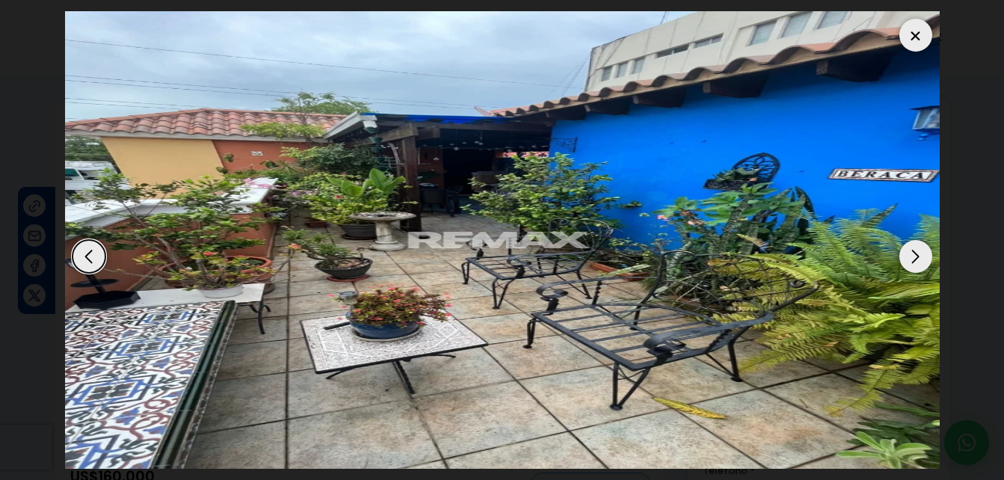
click at [915, 45] on div at bounding box center [915, 35] width 33 height 33
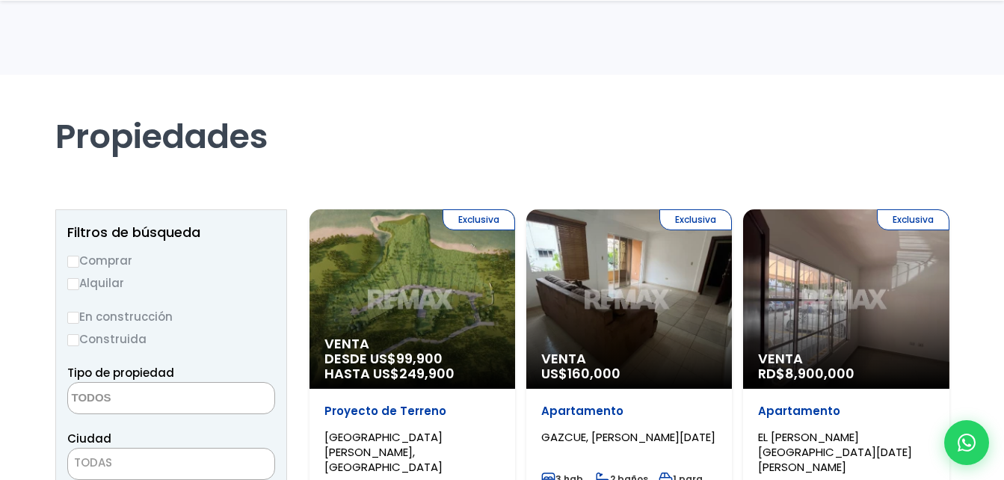
select select
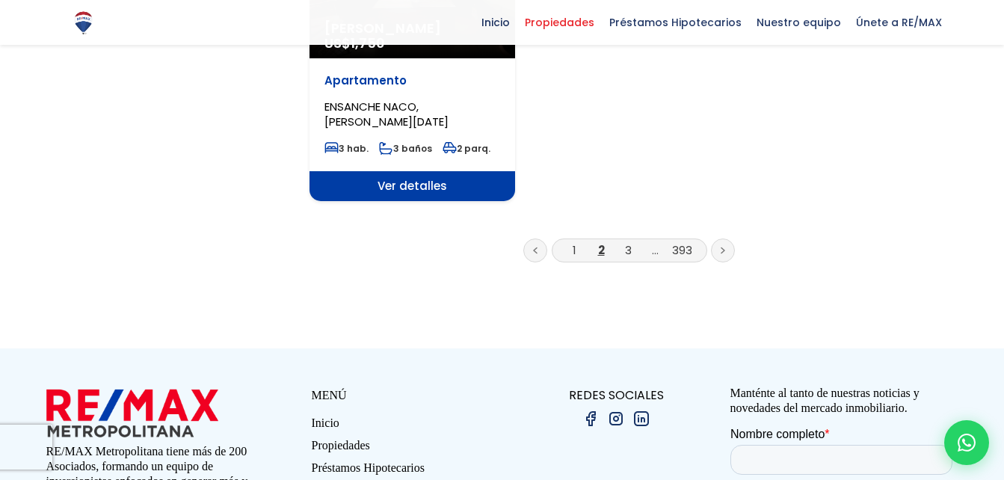
scroll to position [2018, 0]
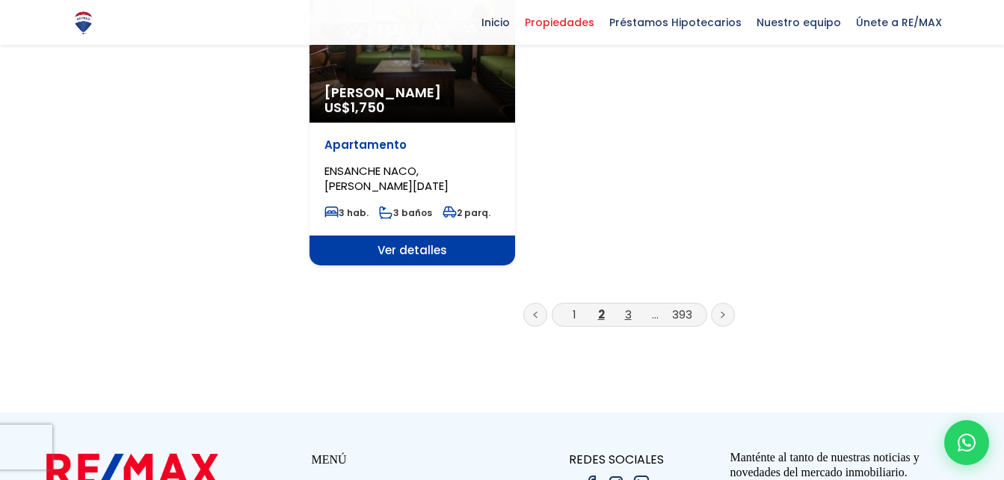
click at [629, 306] on link "3" at bounding box center [628, 314] width 7 height 16
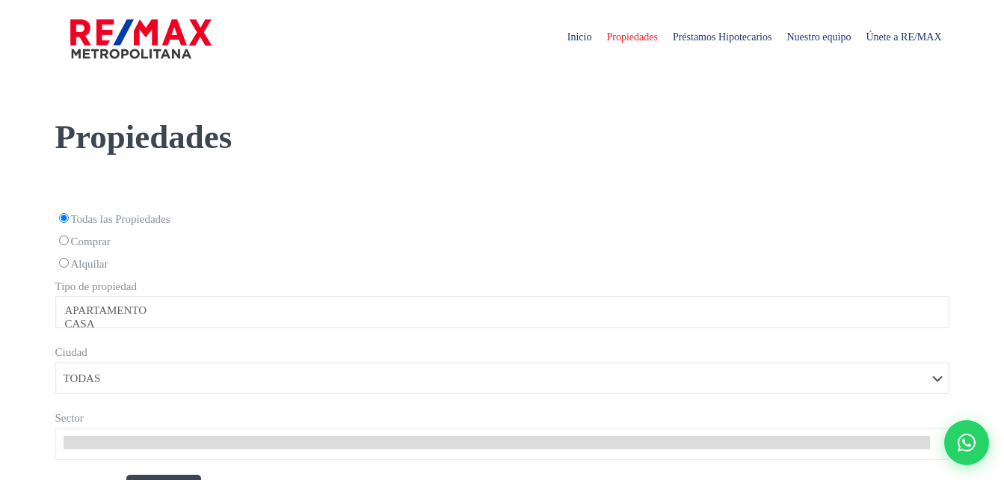
select select
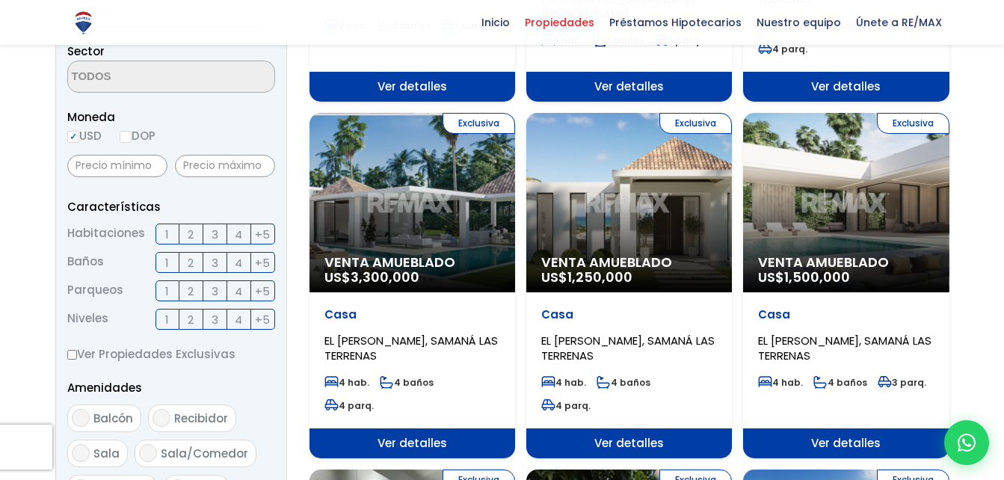
scroll to position [374, 0]
